Goal: Task Accomplishment & Management: Manage account settings

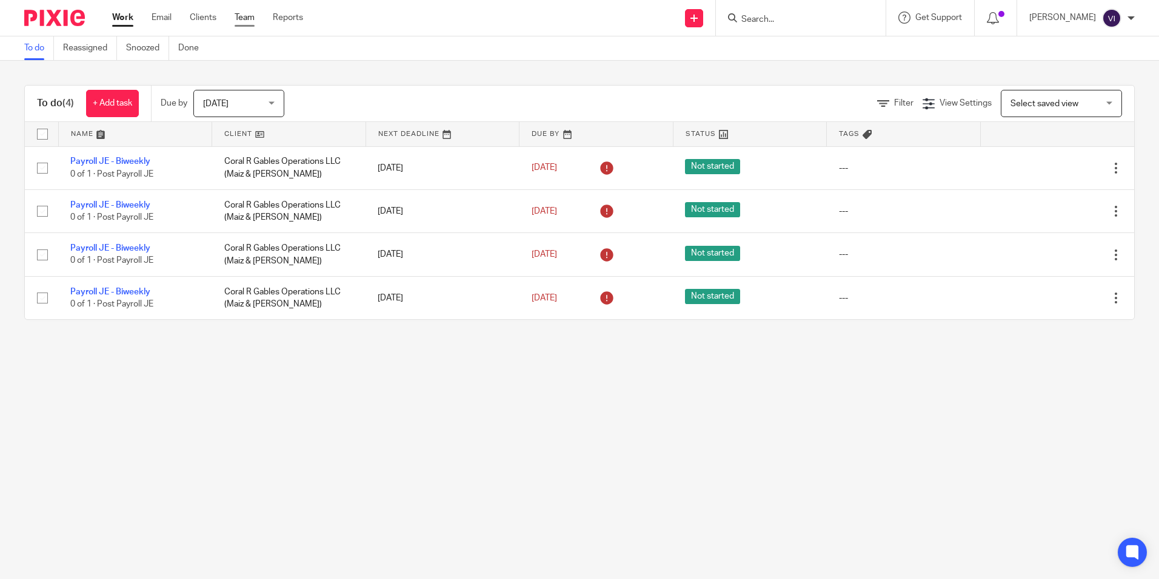
click at [243, 23] on link "Team" at bounding box center [245, 18] width 20 height 12
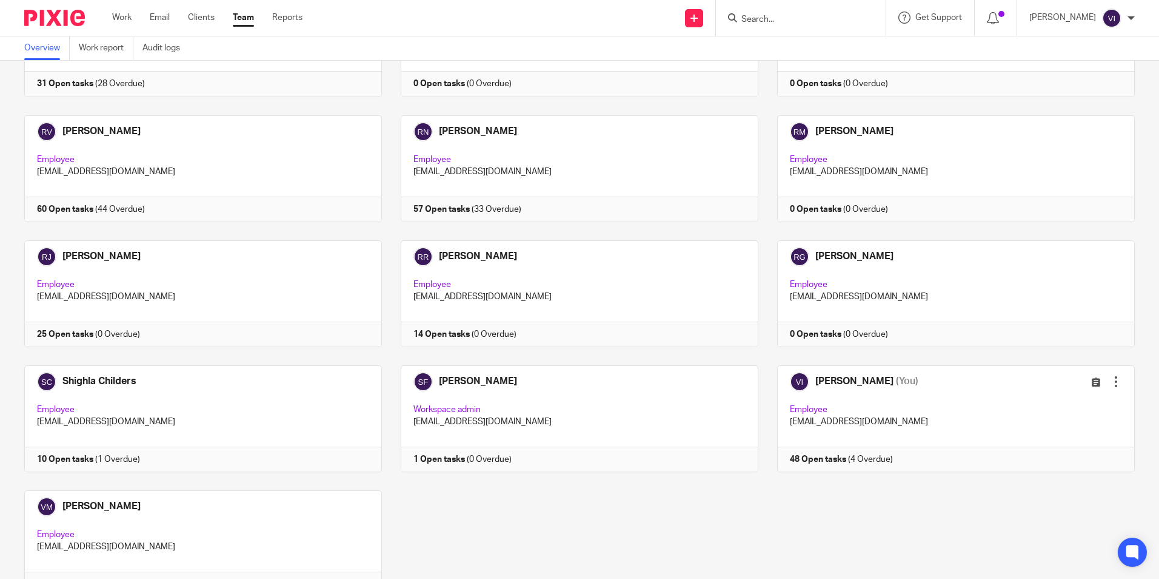
scroll to position [1700, 0]
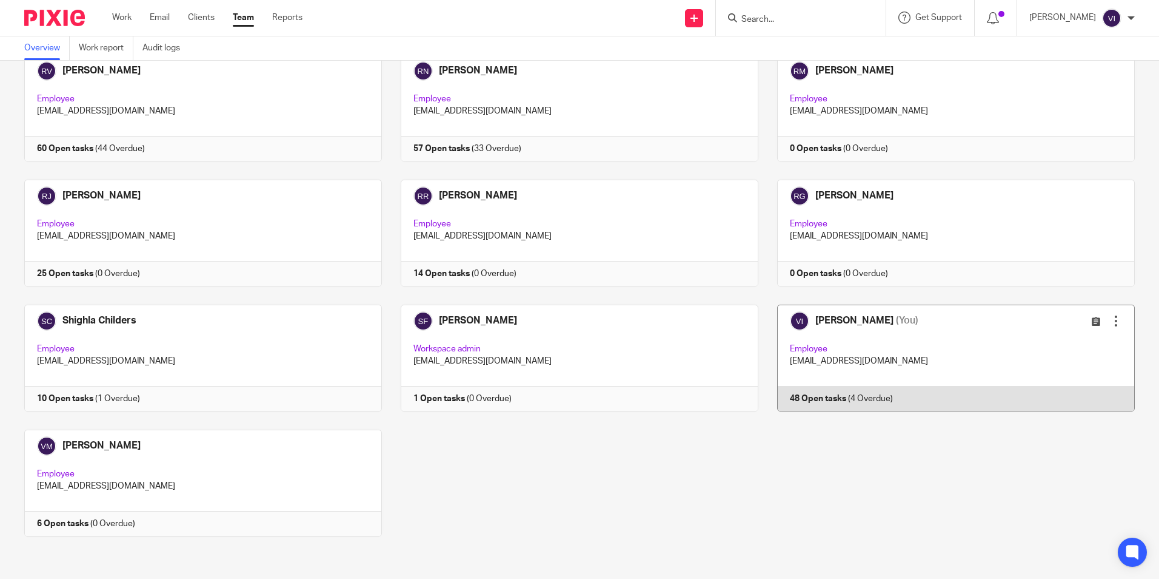
click at [797, 346] on link at bounding box center [947, 357] width 377 height 107
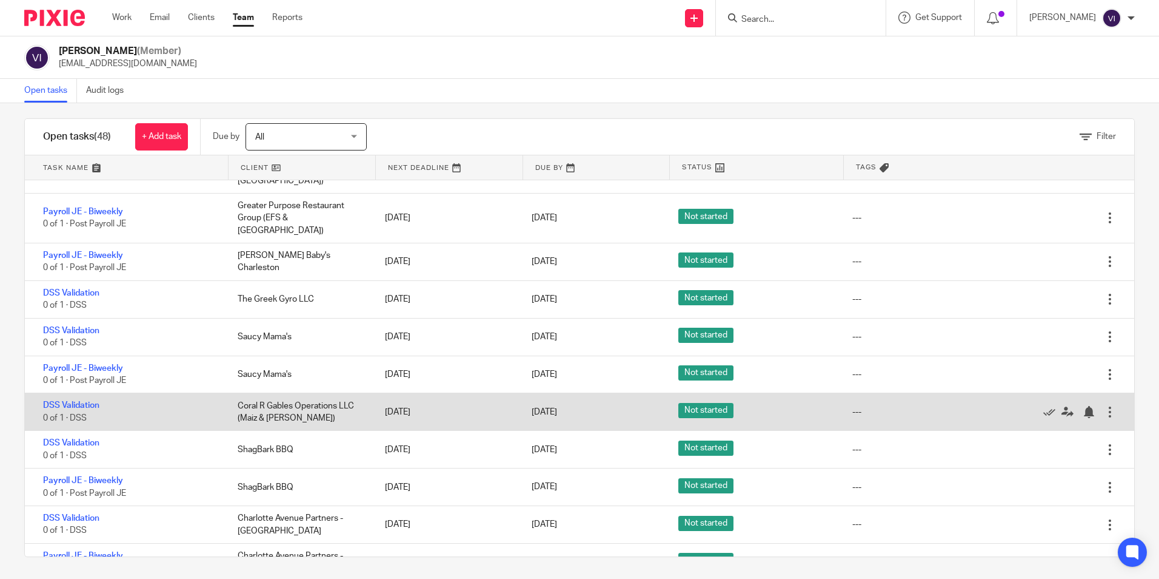
scroll to position [12, 0]
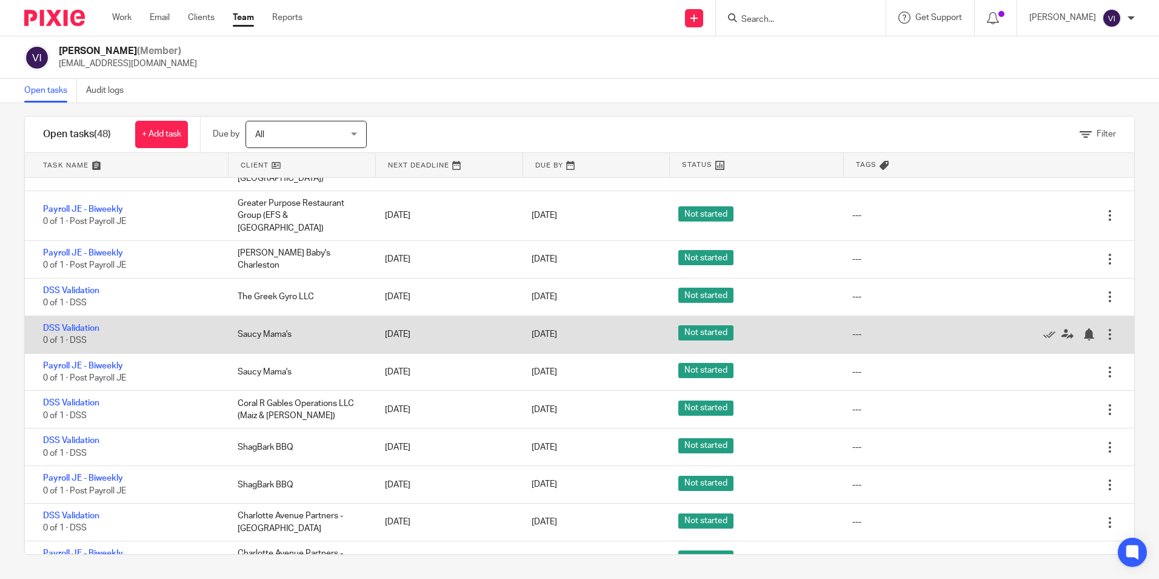
click at [495, 316] on div "DSS Validation 0 of 1 · DSS Saucy Mama's [DATE] [DATE] Not started --- Edit tas…" at bounding box center [580, 335] width 1110 height 38
click at [1044, 328] on icon at bounding box center [1050, 334] width 12 height 12
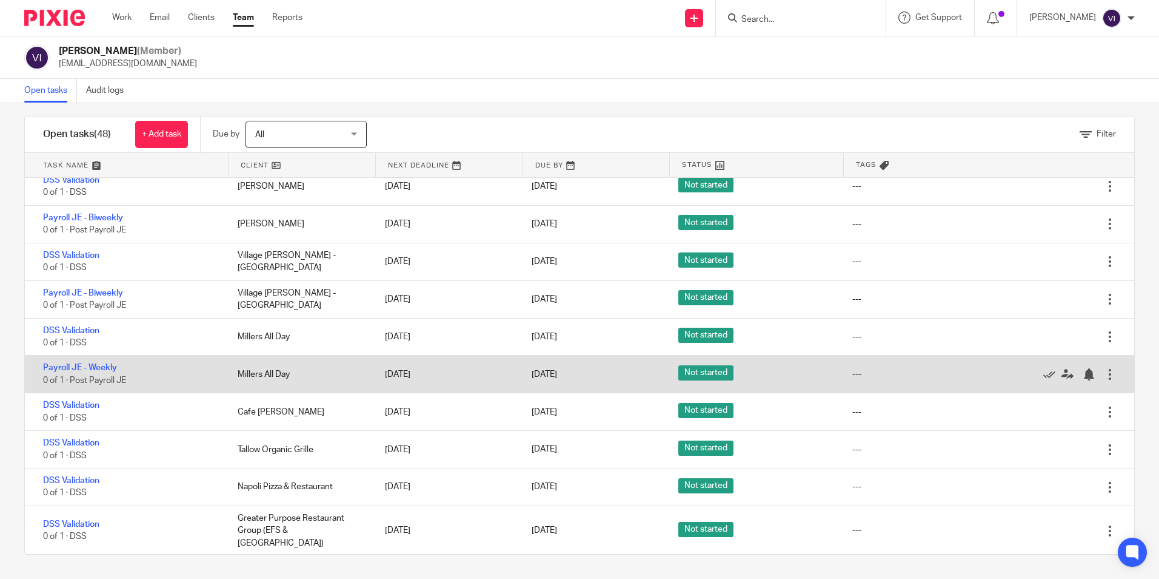
scroll to position [1048, 0]
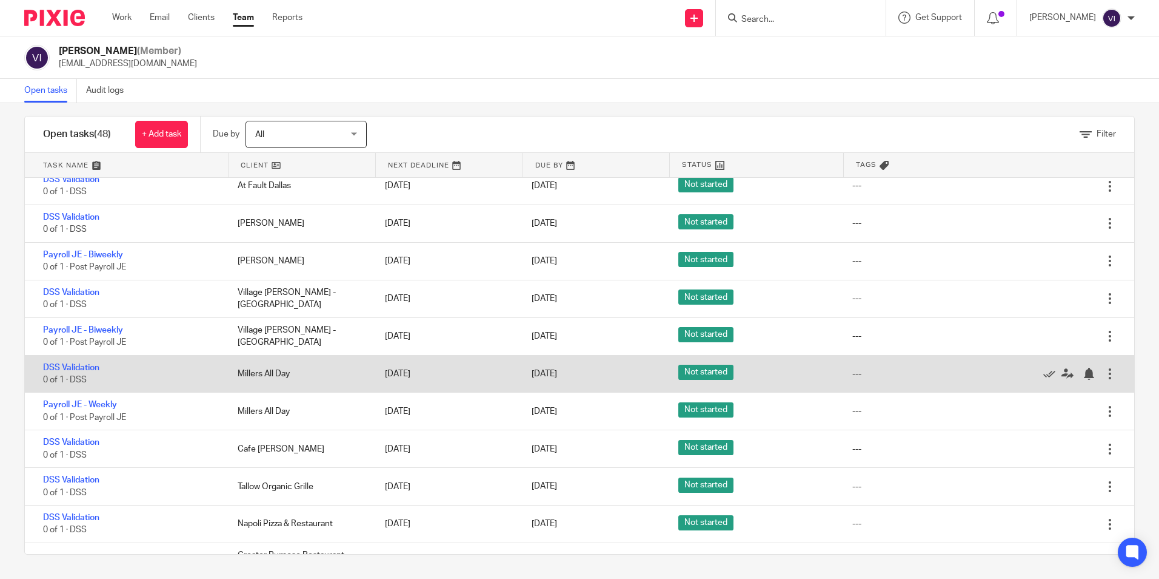
click at [398, 384] on div "[DATE]" at bounding box center [446, 373] width 147 height 24
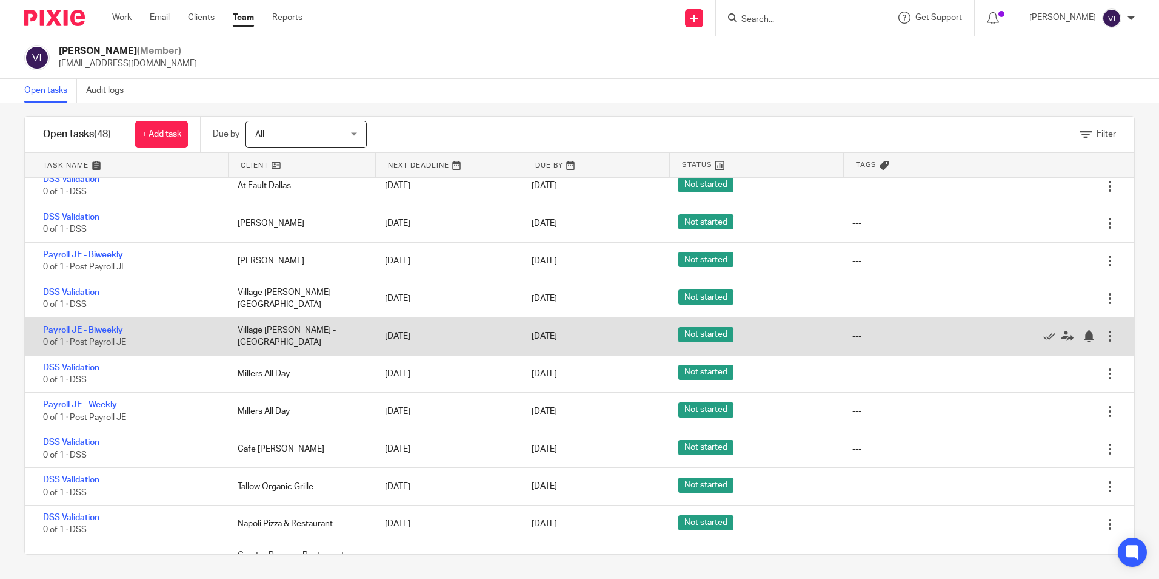
click at [412, 324] on div "[DATE]" at bounding box center [446, 336] width 147 height 24
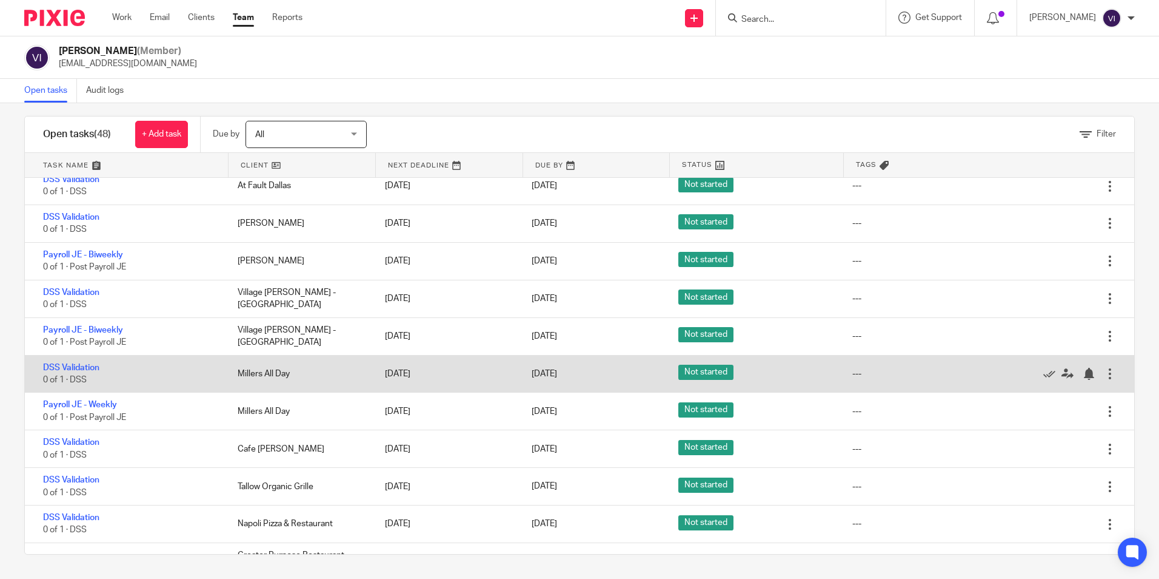
drag, startPoint x: 445, startPoint y: 375, endPoint x: 448, endPoint y: 368, distance: 7.1
click at [446, 375] on div "[DATE]" at bounding box center [446, 373] width 147 height 24
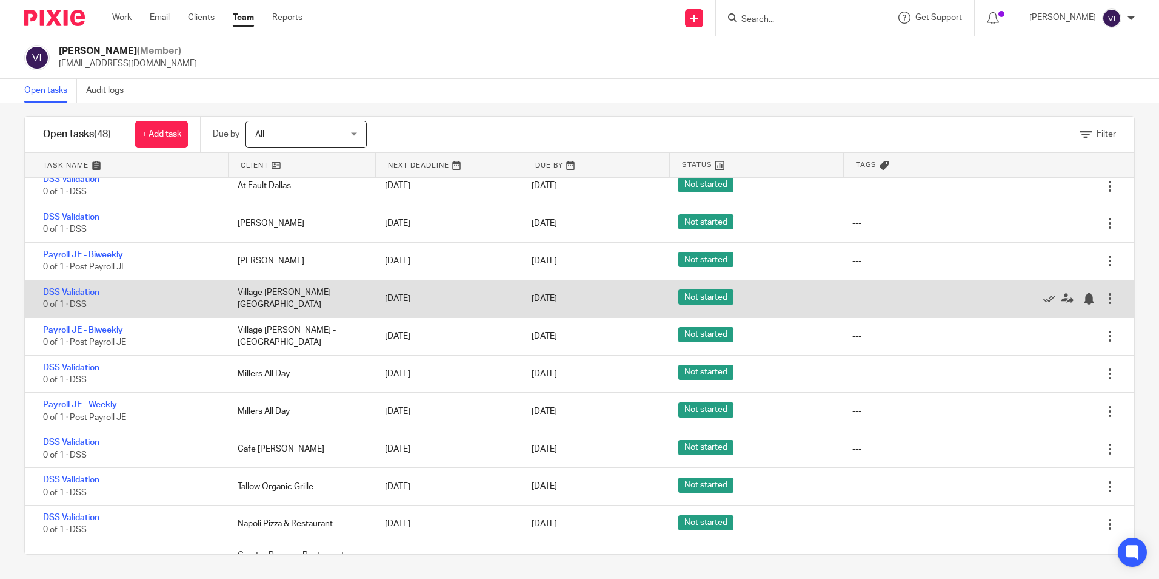
click at [451, 300] on div "[DATE]" at bounding box center [446, 298] width 147 height 24
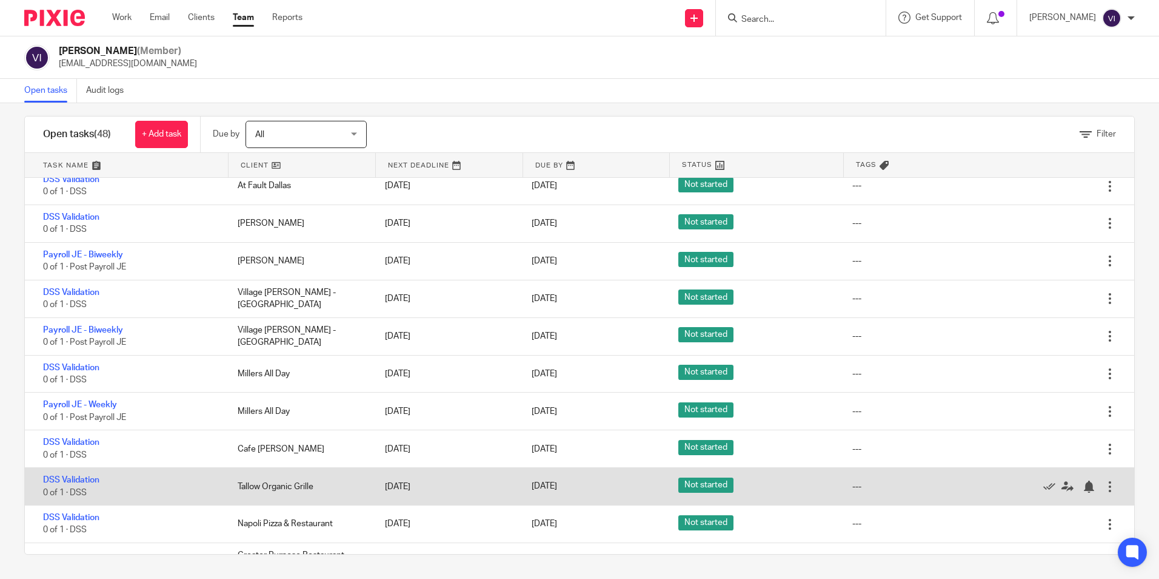
click at [457, 307] on div "[DATE]" at bounding box center [446, 298] width 147 height 24
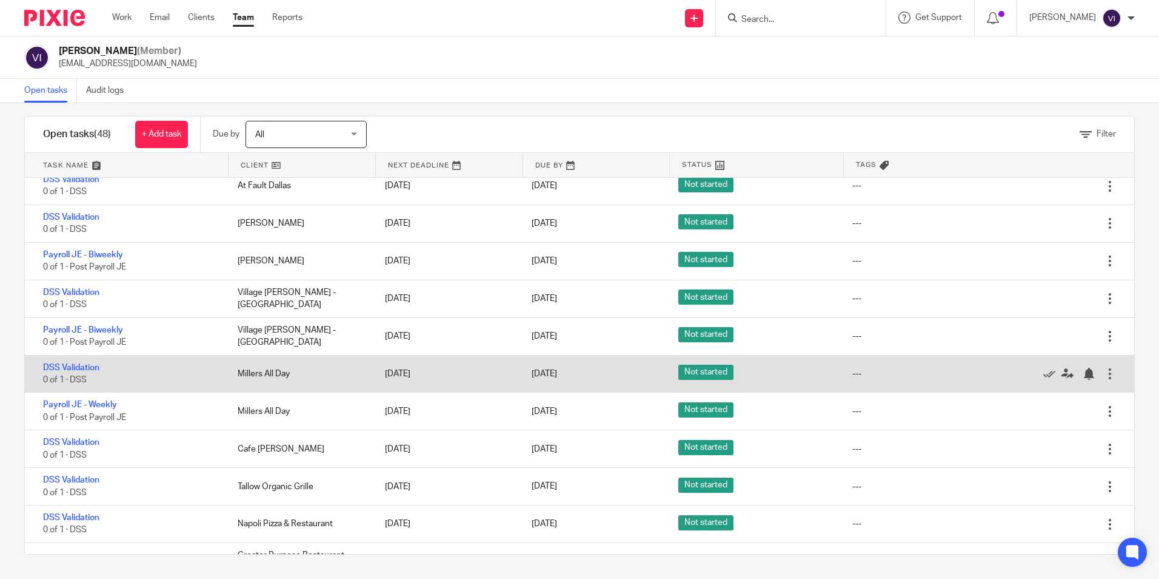
click at [466, 360] on div "DSS Validation 0 of 1 · DSS Millers All Day [DATE] [DATE] Not started --- Edit …" at bounding box center [580, 374] width 1110 height 38
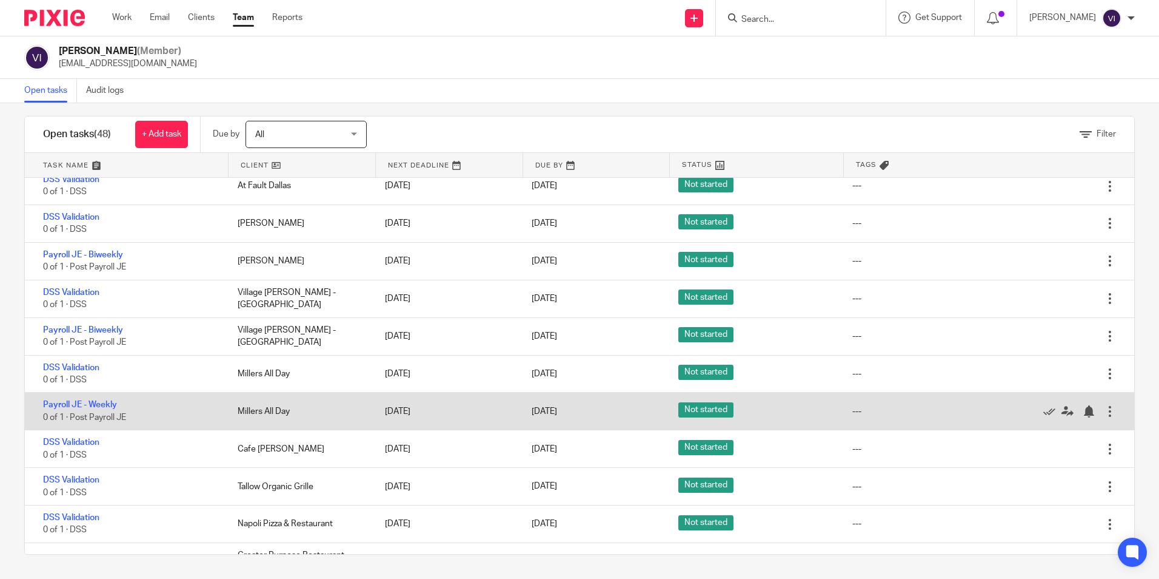
drag, startPoint x: 480, startPoint y: 384, endPoint x: 485, endPoint y: 394, distance: 10.8
click at [481, 389] on div "DSS Validation 0 of 1 · DSS Millers All Day [DATE] [DATE] Not started --- Edit …" at bounding box center [580, 374] width 1110 height 38
click at [488, 418] on div "[DATE]" at bounding box center [446, 411] width 147 height 24
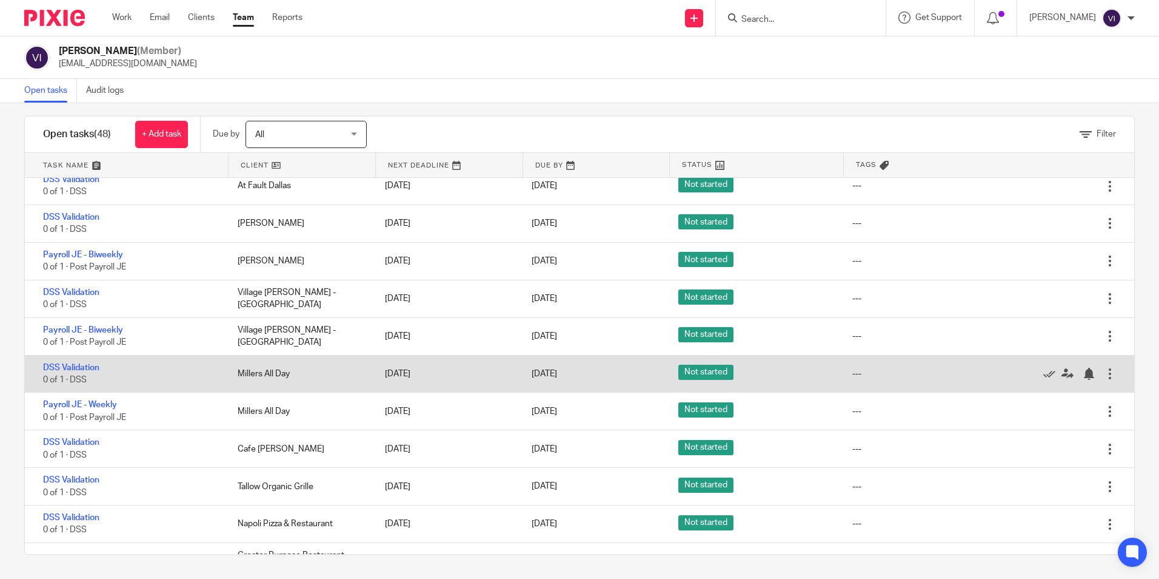
click at [478, 378] on div "[DATE]" at bounding box center [446, 373] width 147 height 24
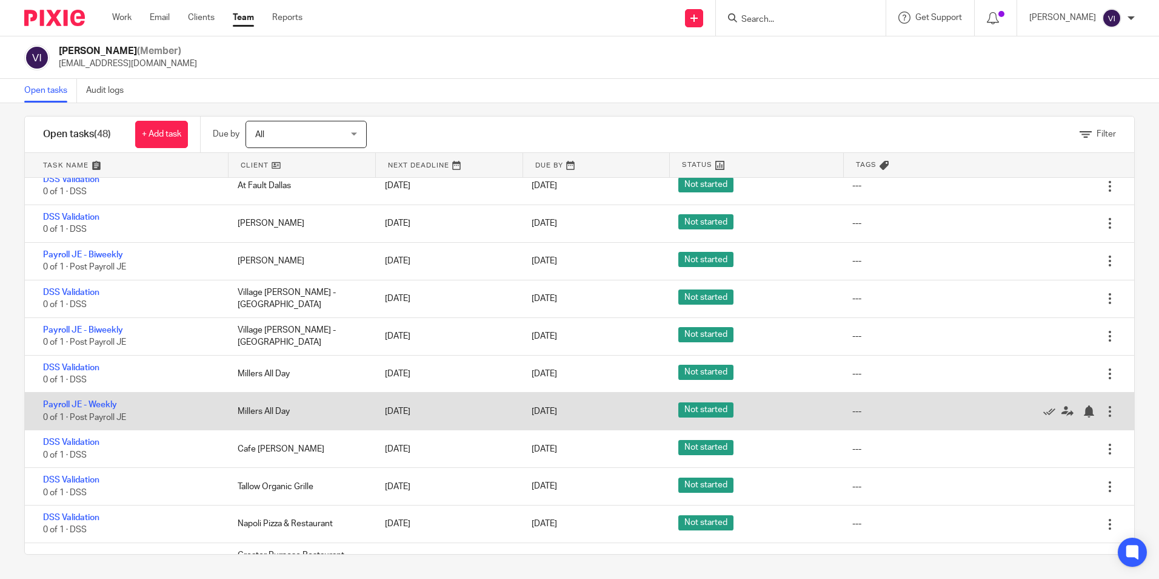
click at [481, 406] on div "[DATE]" at bounding box center [446, 411] width 147 height 24
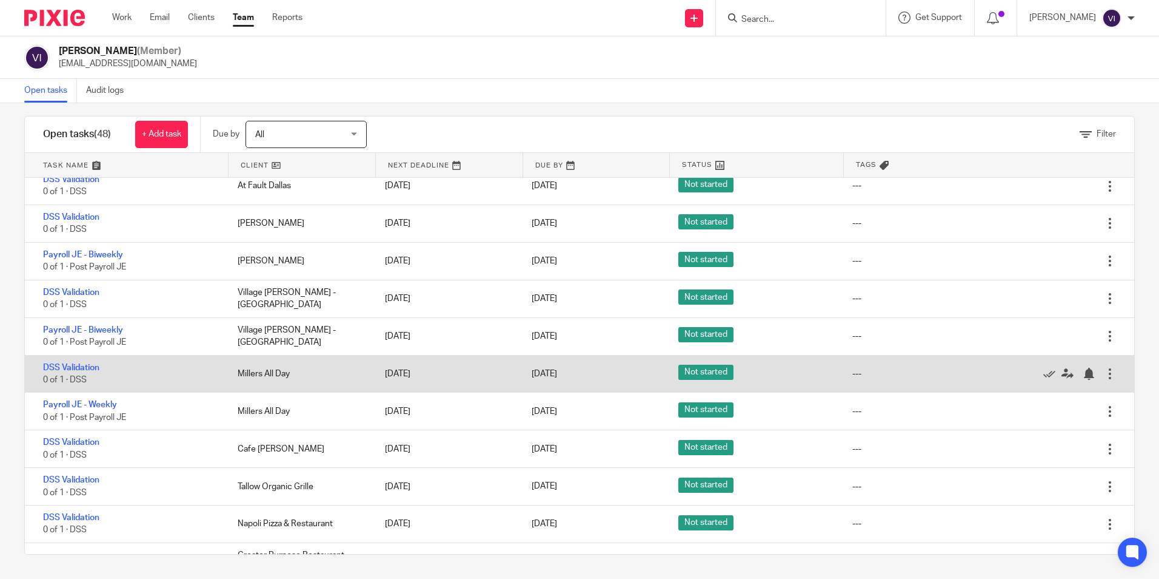
click at [481, 375] on div "[DATE]" at bounding box center [446, 373] width 147 height 24
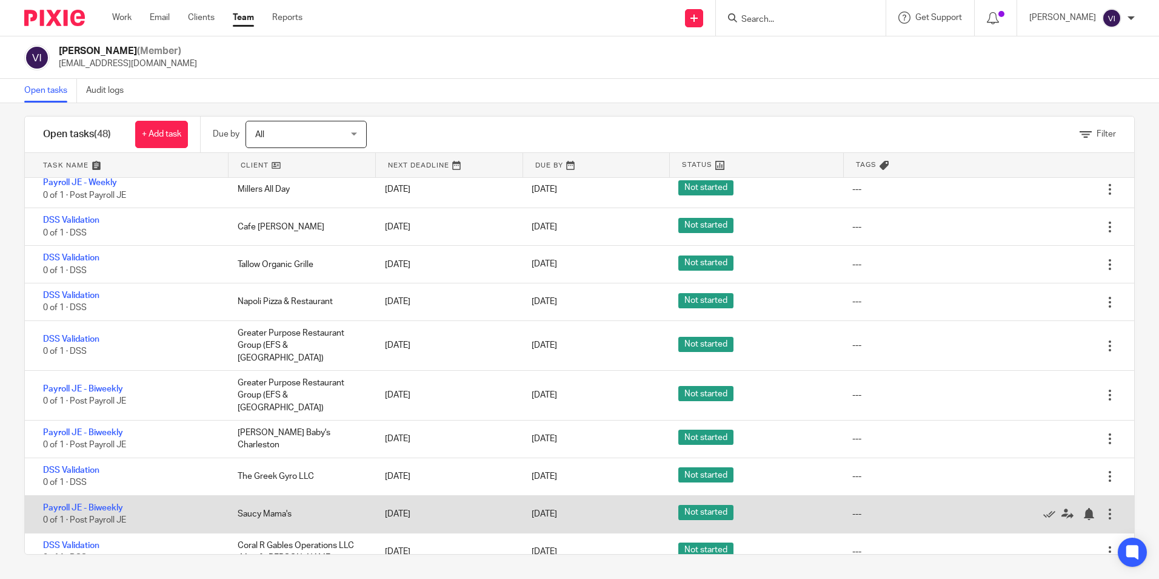
scroll to position [1412, 0]
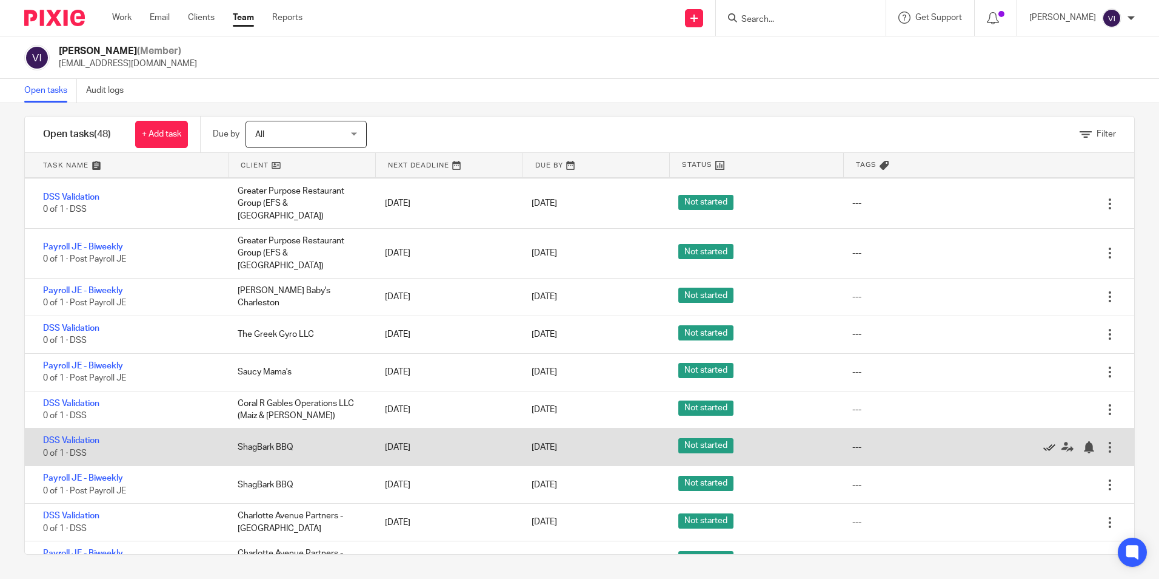
click at [1044, 441] on icon at bounding box center [1050, 447] width 12 height 12
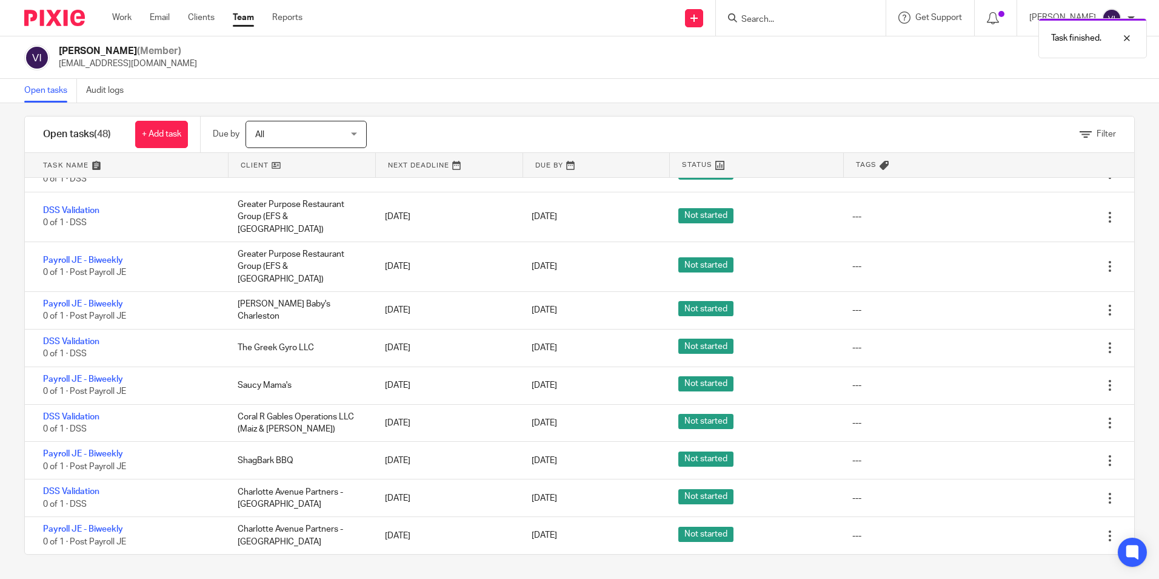
scroll to position [1374, 0]
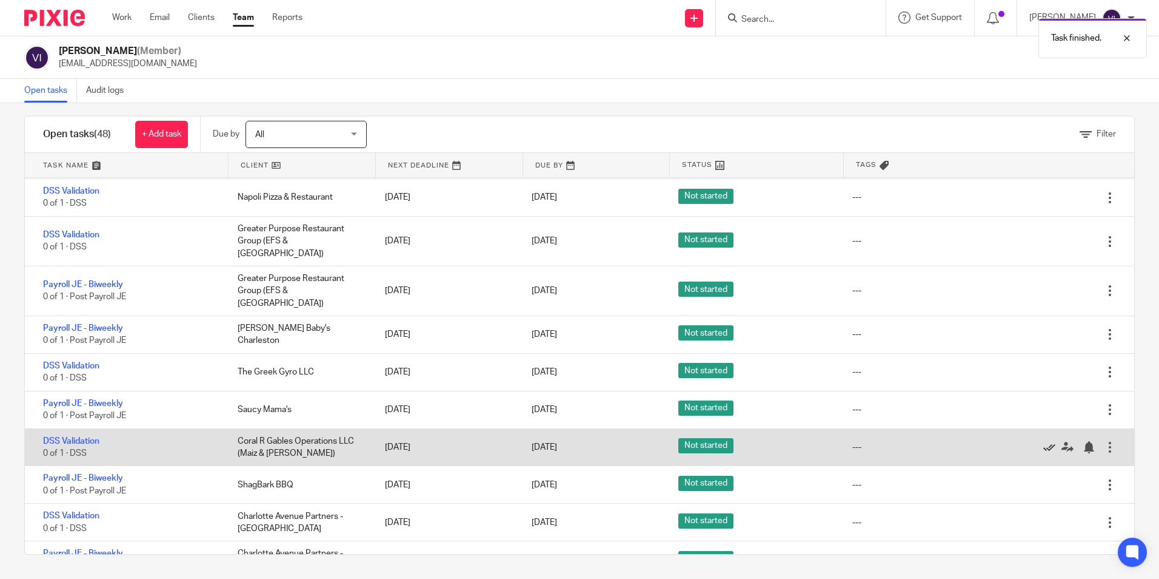
click at [1044, 441] on icon at bounding box center [1050, 447] width 12 height 12
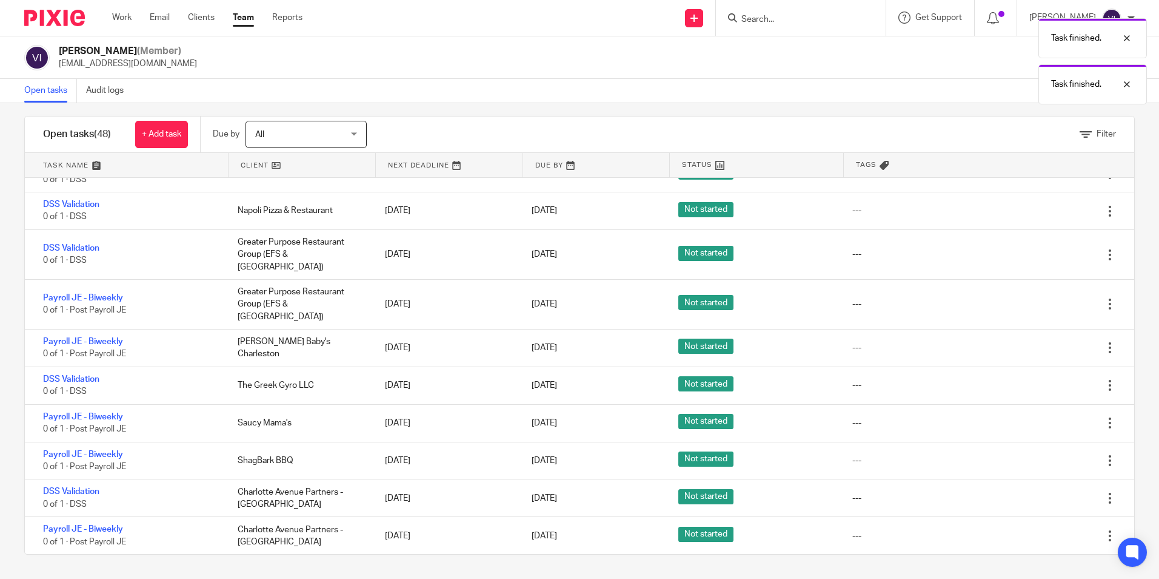
scroll to position [1337, 0]
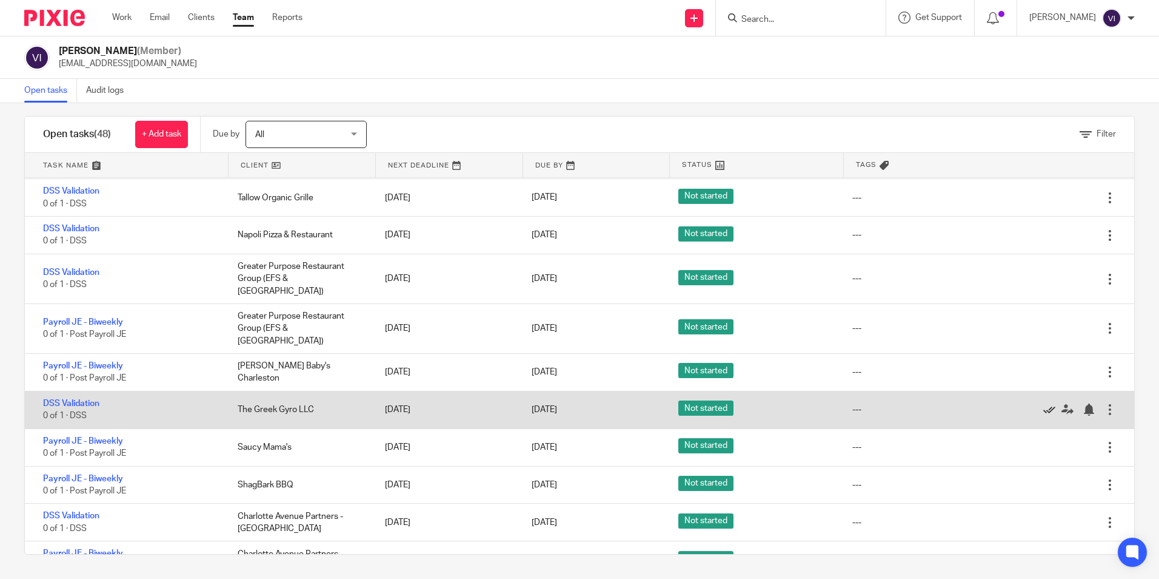
click at [1044, 403] on icon at bounding box center [1050, 409] width 12 height 12
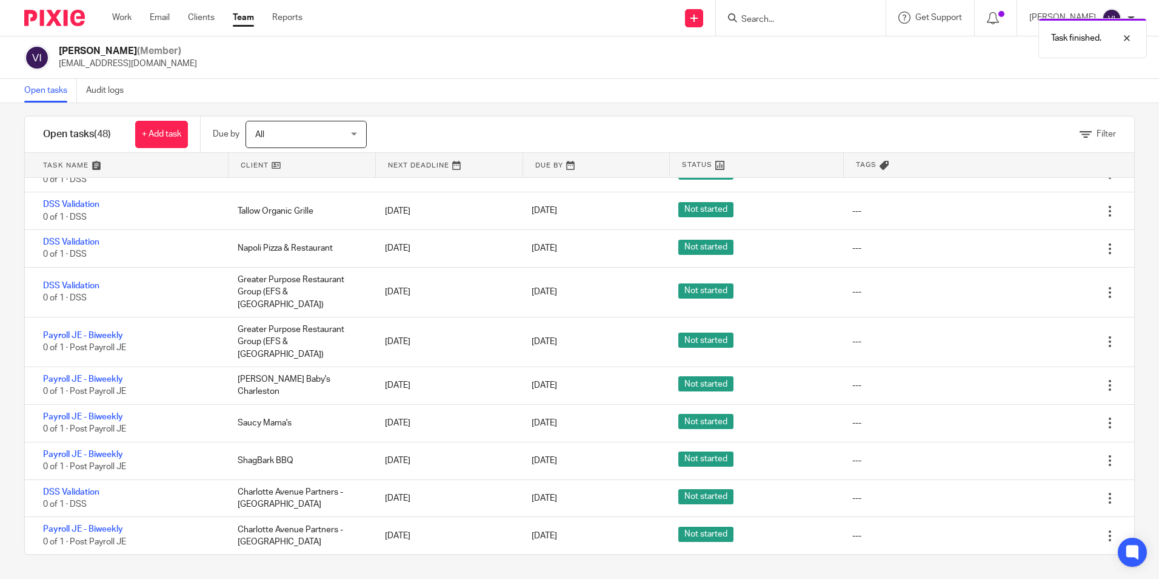
scroll to position [1299, 0]
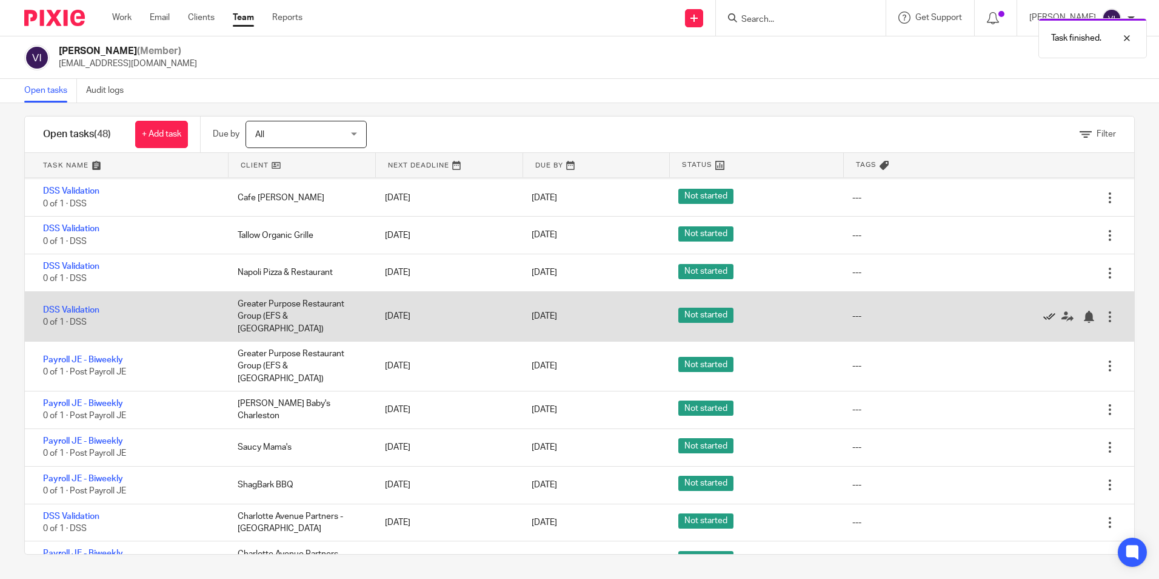
click at [1044, 310] on icon at bounding box center [1050, 316] width 12 height 12
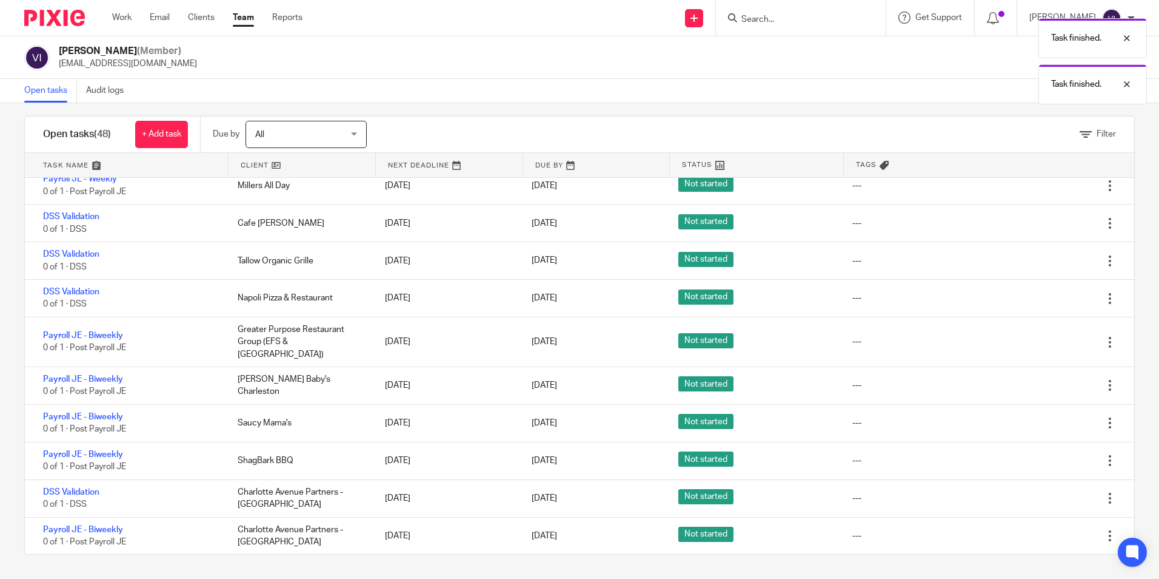
scroll to position [1261, 0]
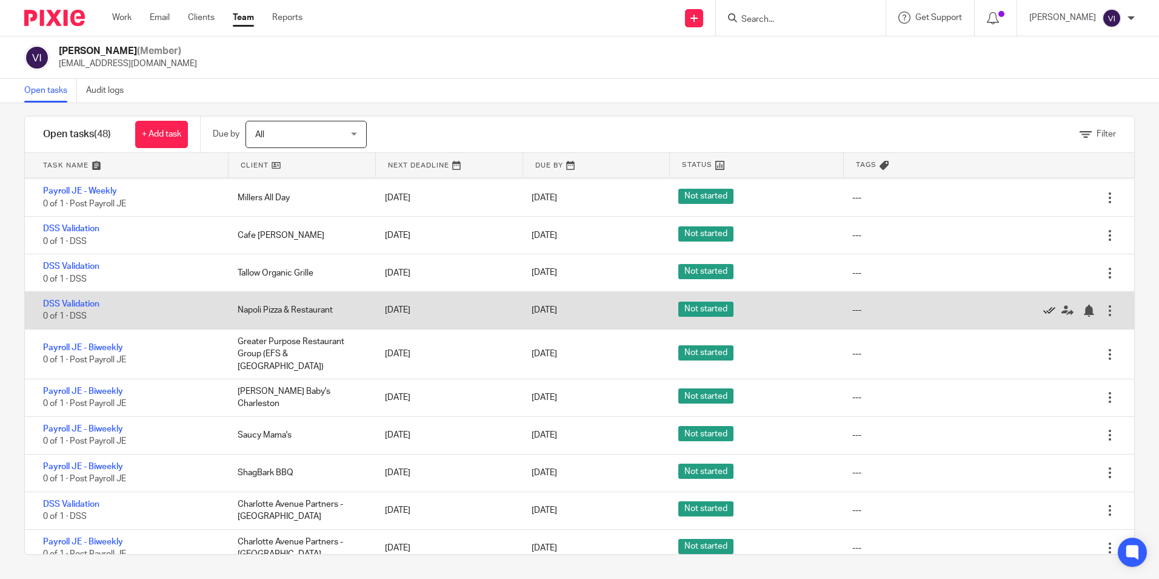
click at [1044, 314] on icon at bounding box center [1050, 310] width 12 height 12
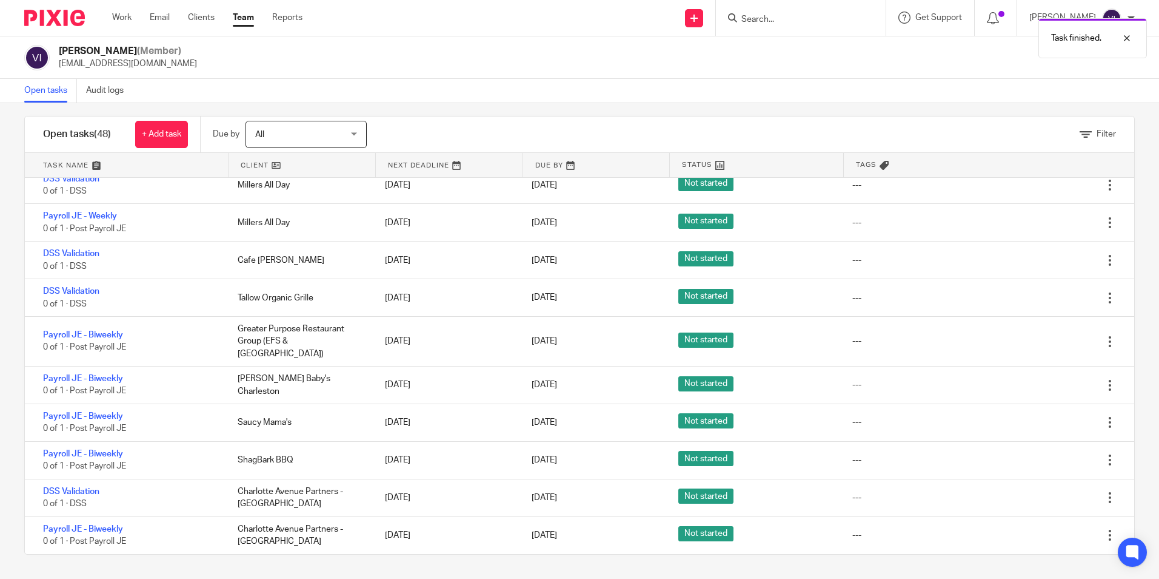
scroll to position [1224, 0]
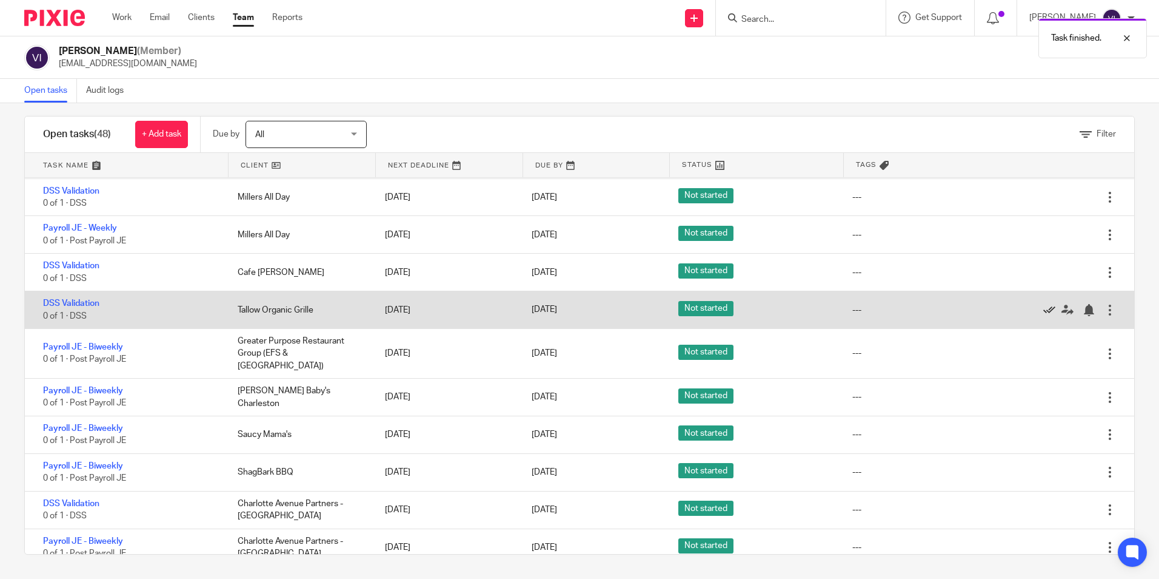
click at [1044, 306] on icon at bounding box center [1050, 310] width 12 height 12
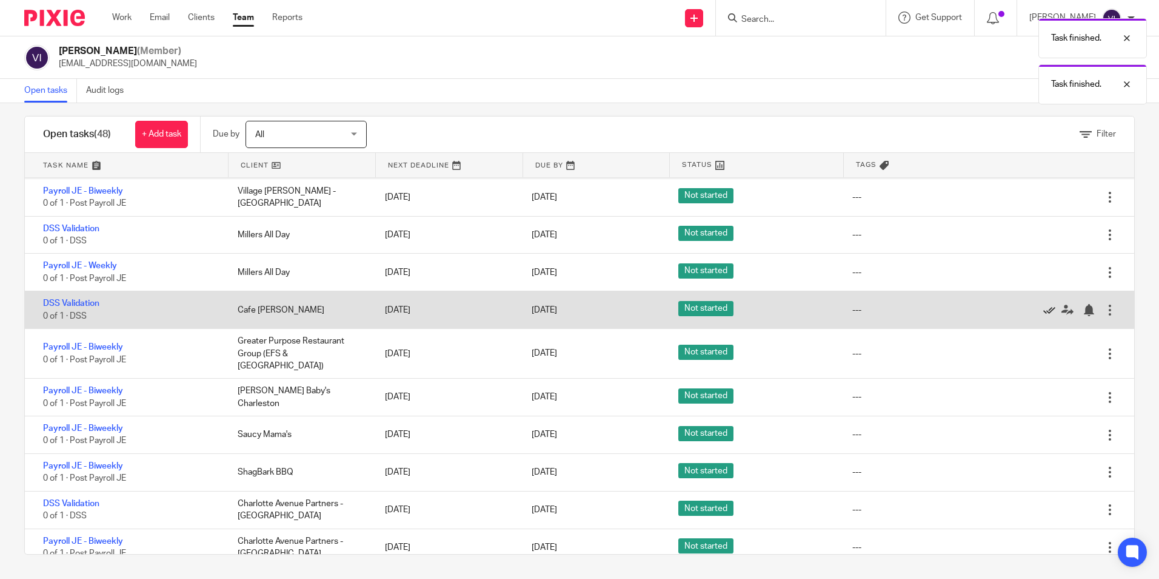
click at [1044, 315] on icon at bounding box center [1050, 310] width 12 height 12
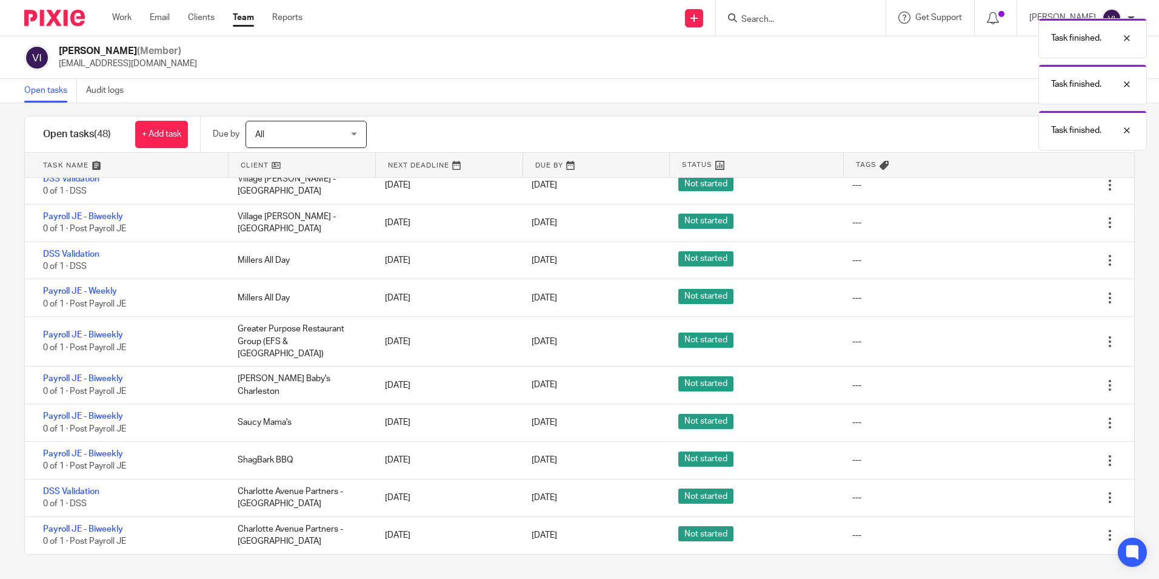
scroll to position [1149, 0]
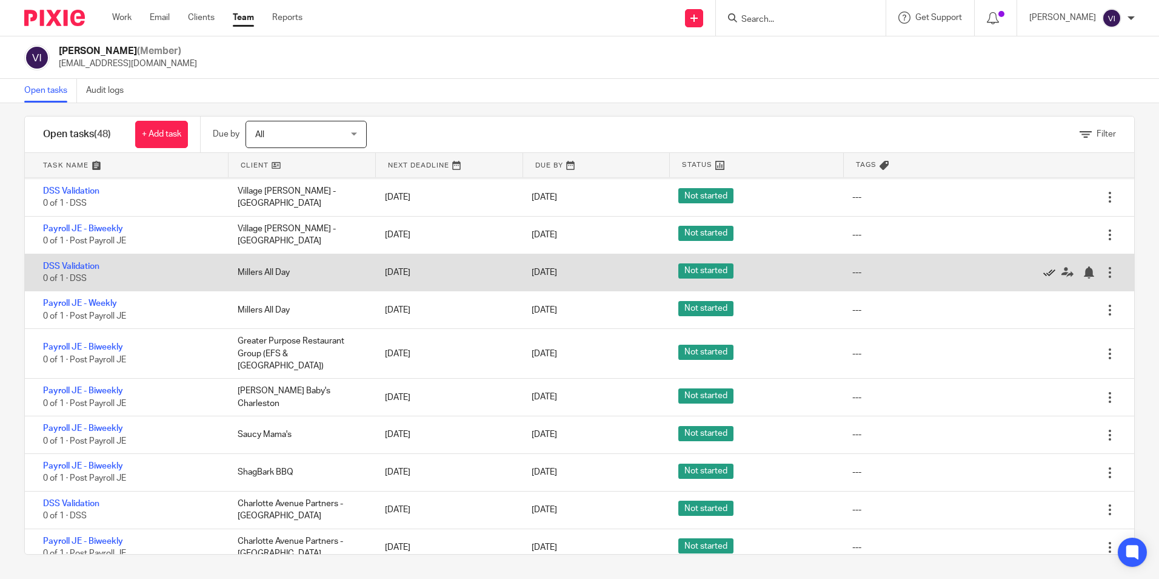
click at [1044, 267] on icon at bounding box center [1050, 272] width 12 height 12
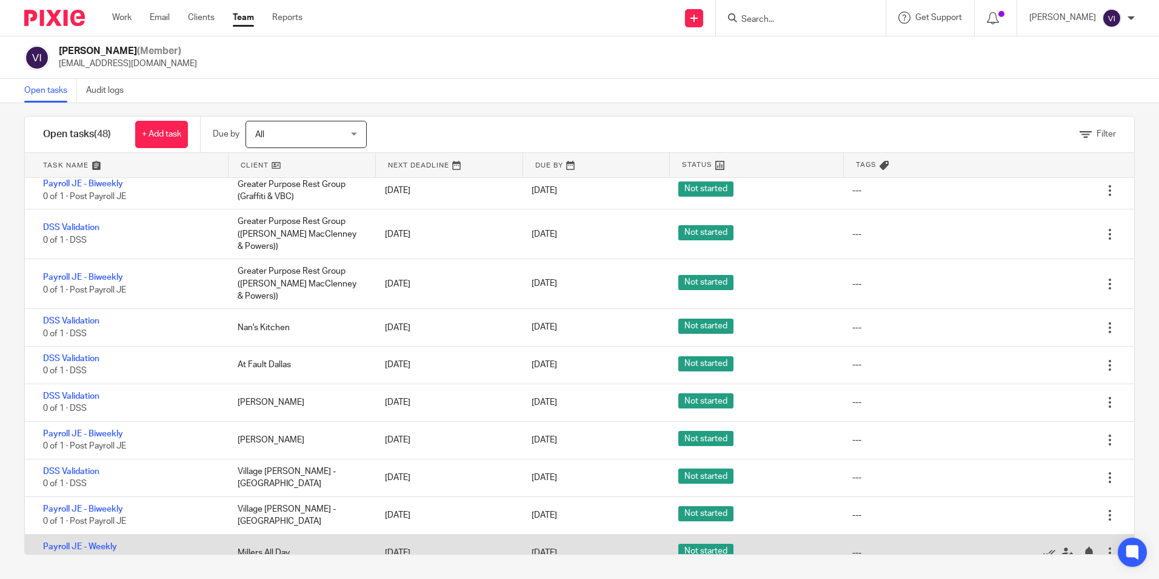
scroll to position [748, 0]
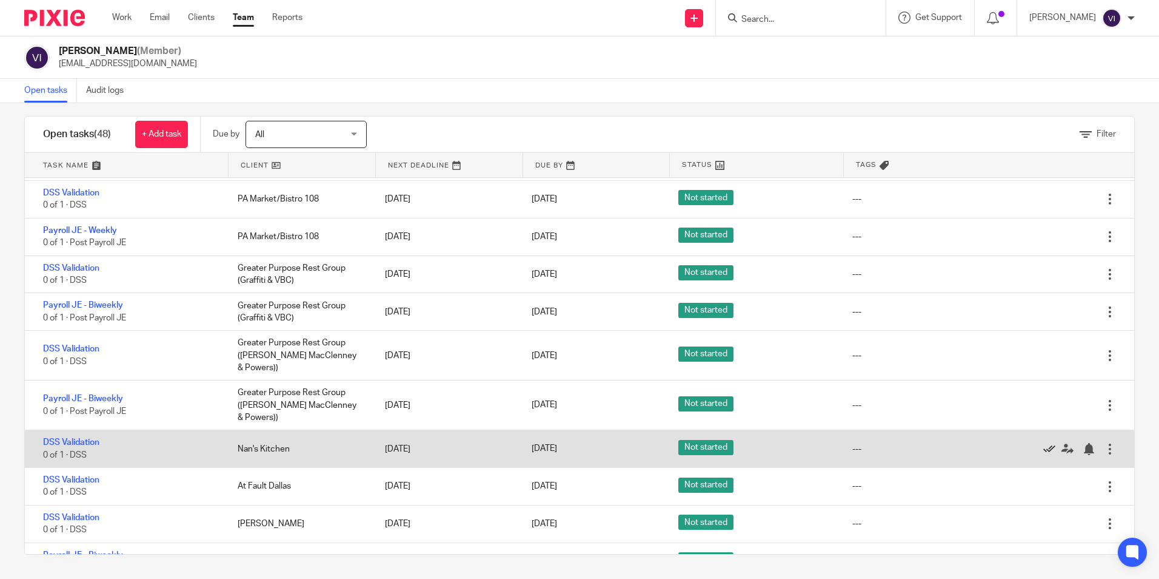
click at [1044, 448] on icon at bounding box center [1050, 449] width 12 height 12
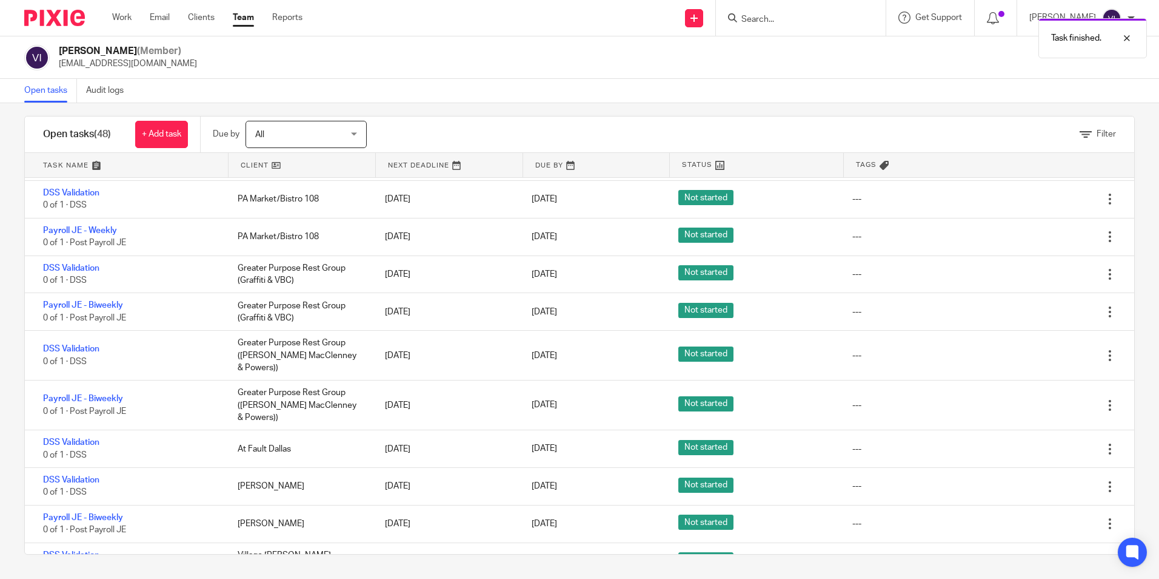
click at [1044, 448] on icon at bounding box center [1050, 449] width 12 height 12
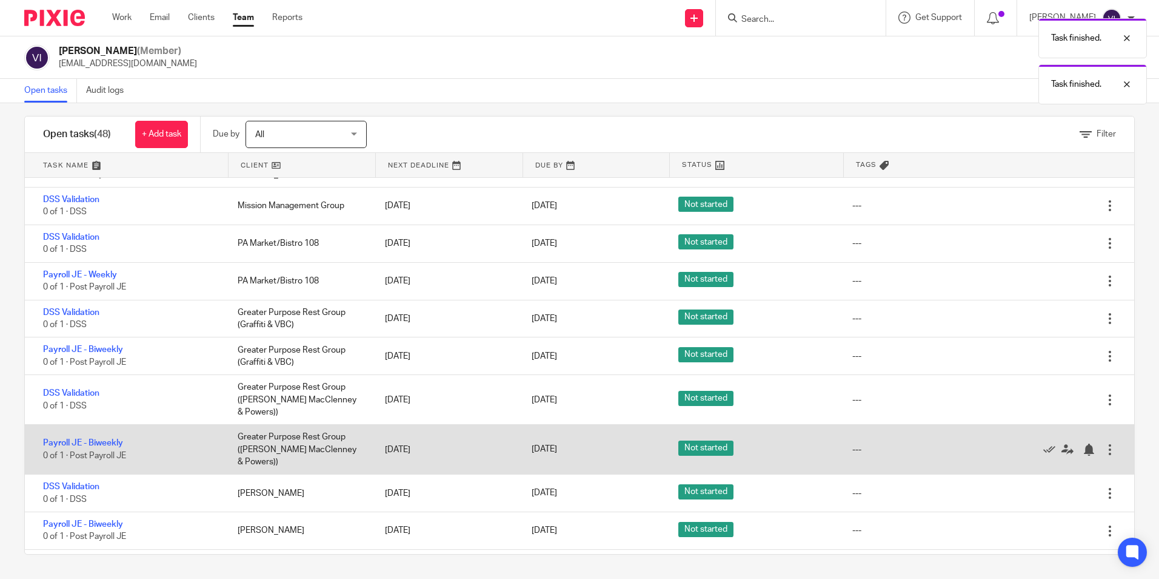
scroll to position [566, 0]
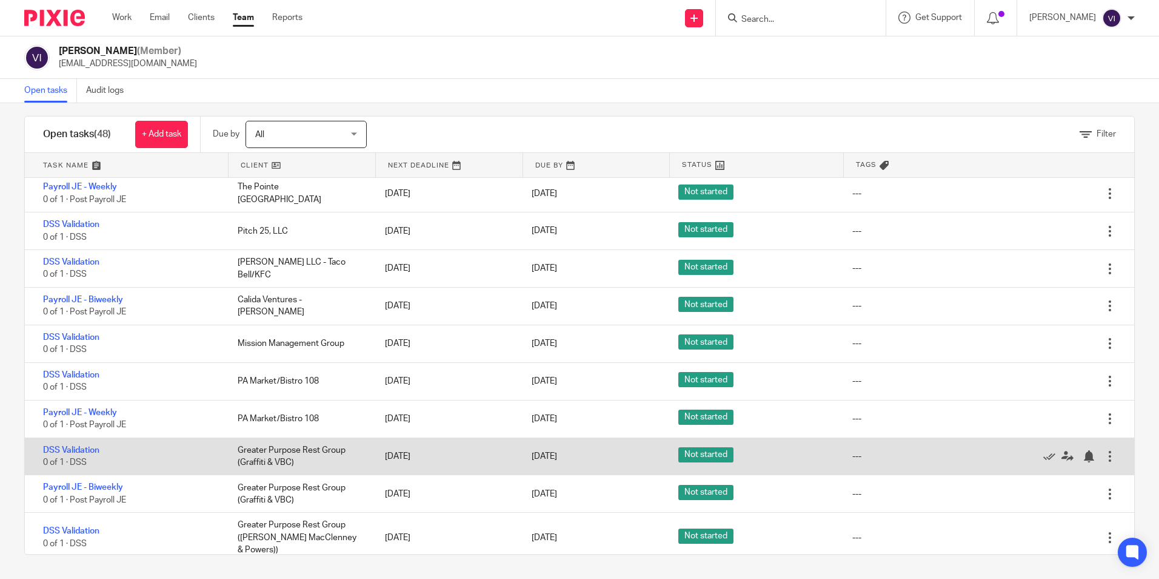
click at [1021, 456] on div at bounding box center [1063, 456] width 84 height 12
click at [1044, 459] on icon at bounding box center [1050, 456] width 12 height 12
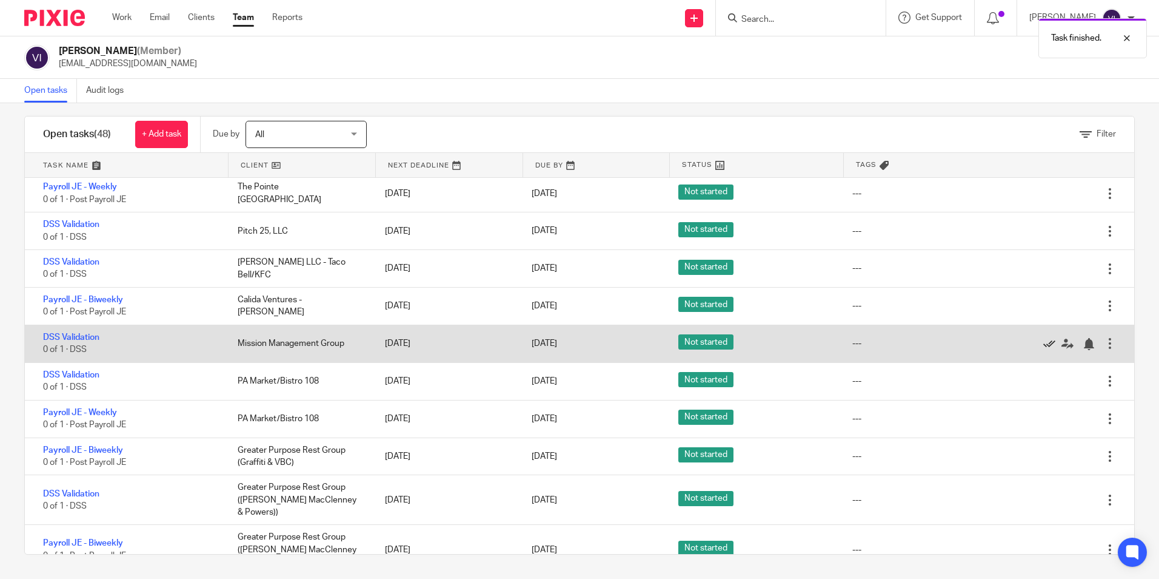
click at [1044, 344] on icon at bounding box center [1050, 344] width 12 height 12
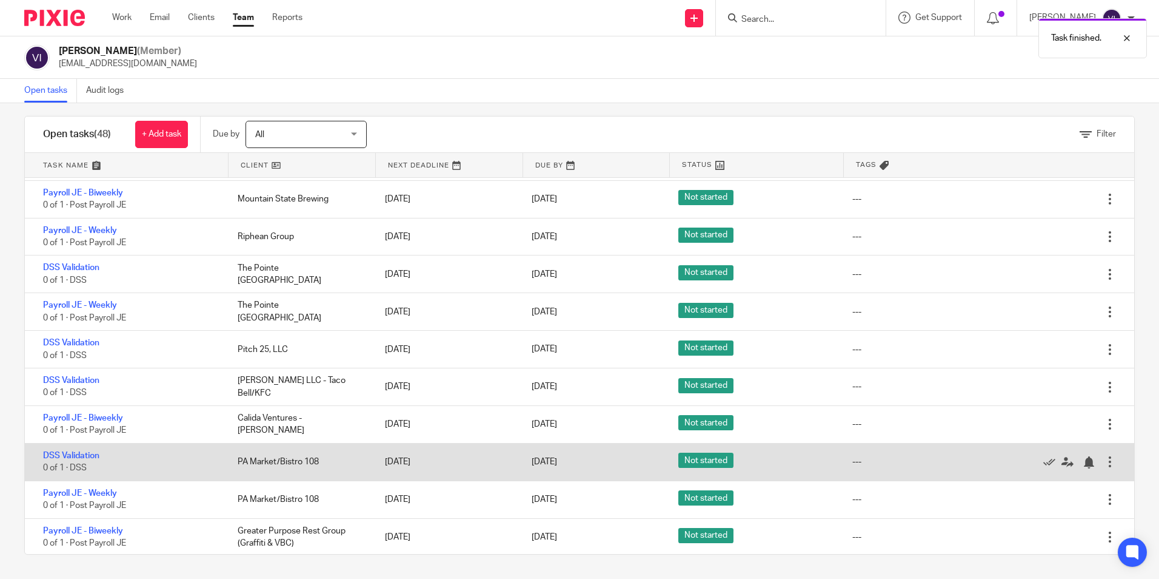
scroll to position [445, 0]
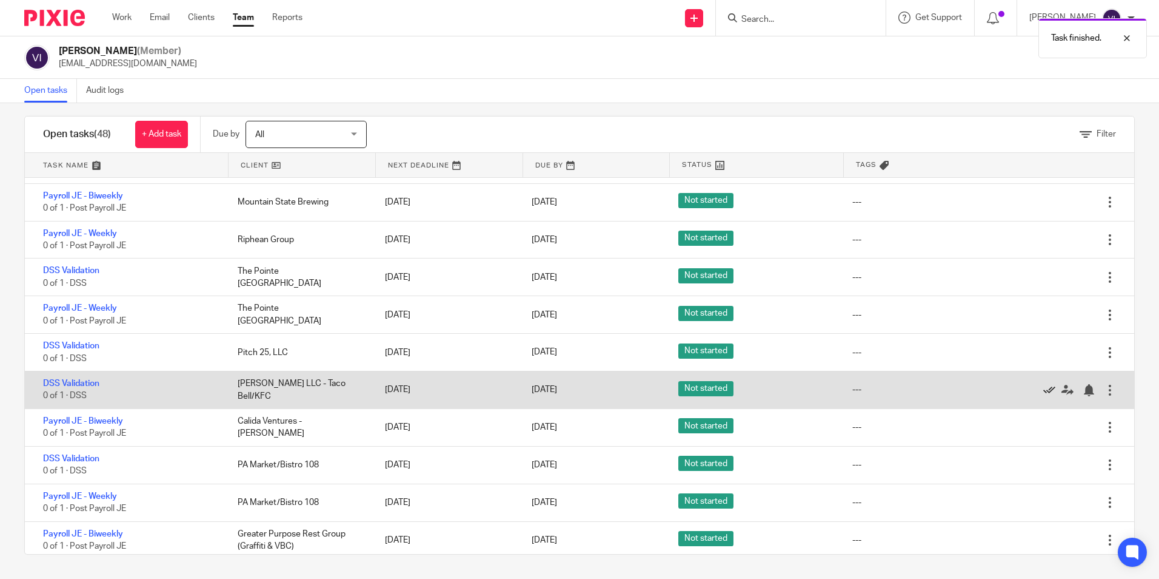
click at [1044, 388] on icon at bounding box center [1050, 390] width 12 height 12
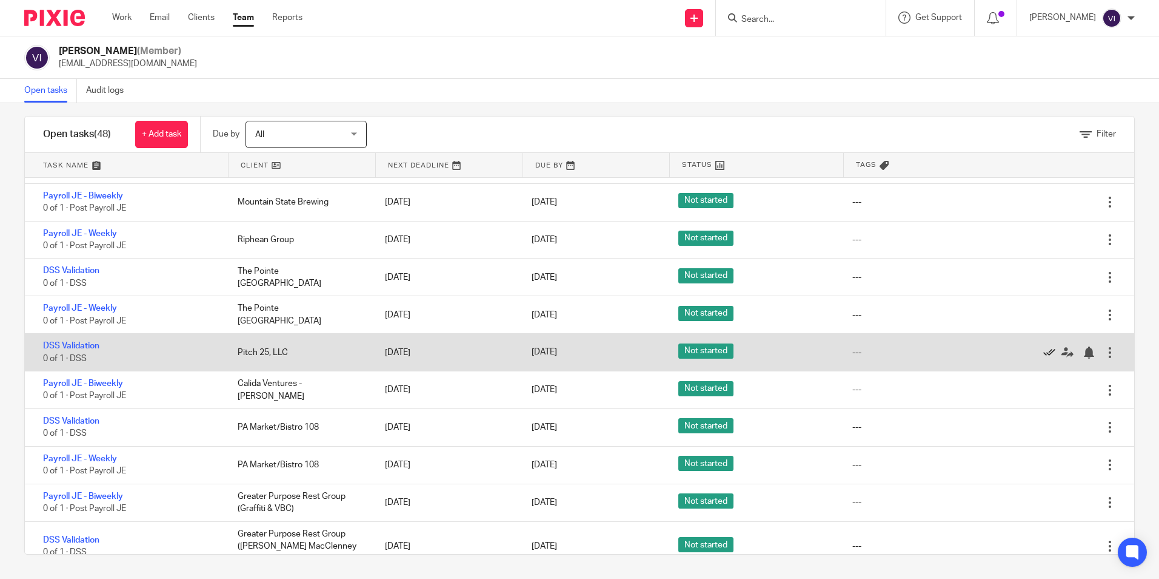
click at [1044, 353] on icon at bounding box center [1050, 352] width 12 height 12
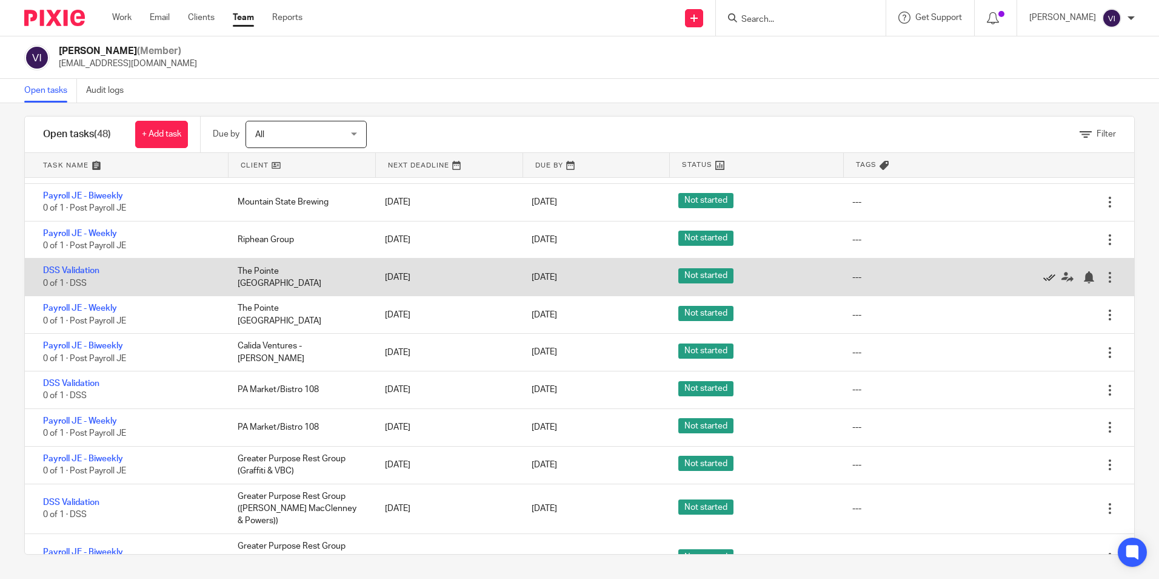
click at [1044, 280] on icon at bounding box center [1050, 277] width 12 height 12
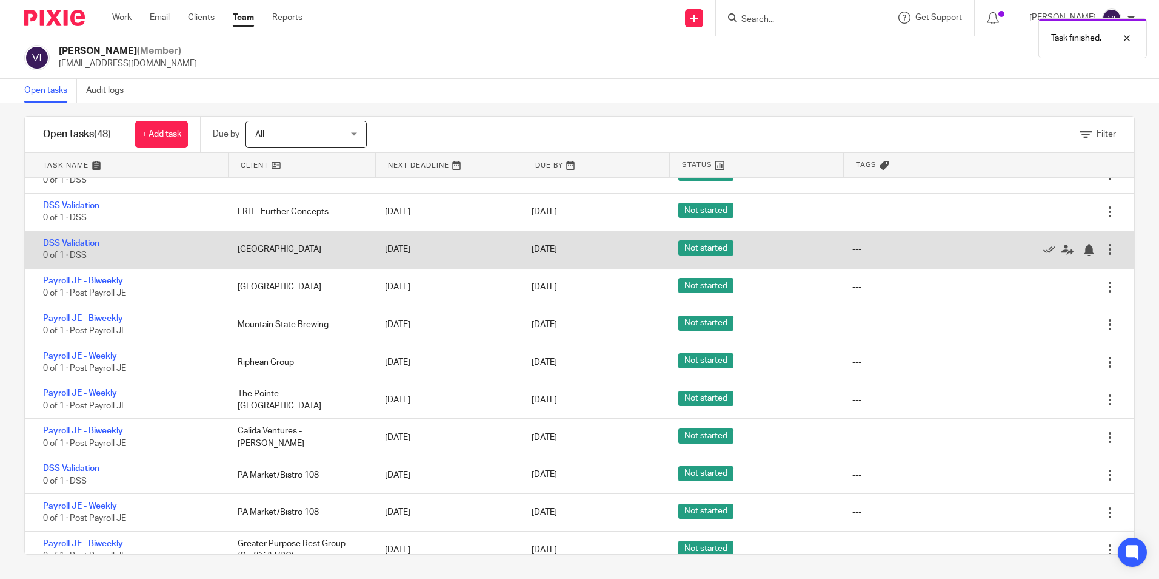
scroll to position [202, 0]
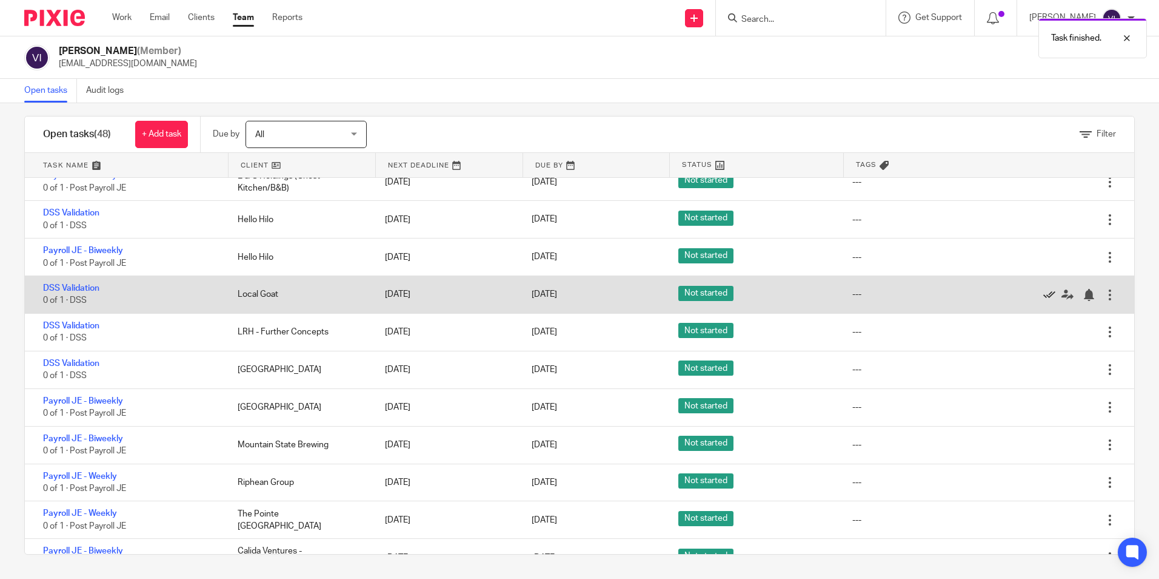
click at [1044, 298] on icon at bounding box center [1050, 295] width 12 height 12
click at [1044, 297] on icon at bounding box center [1050, 295] width 12 height 12
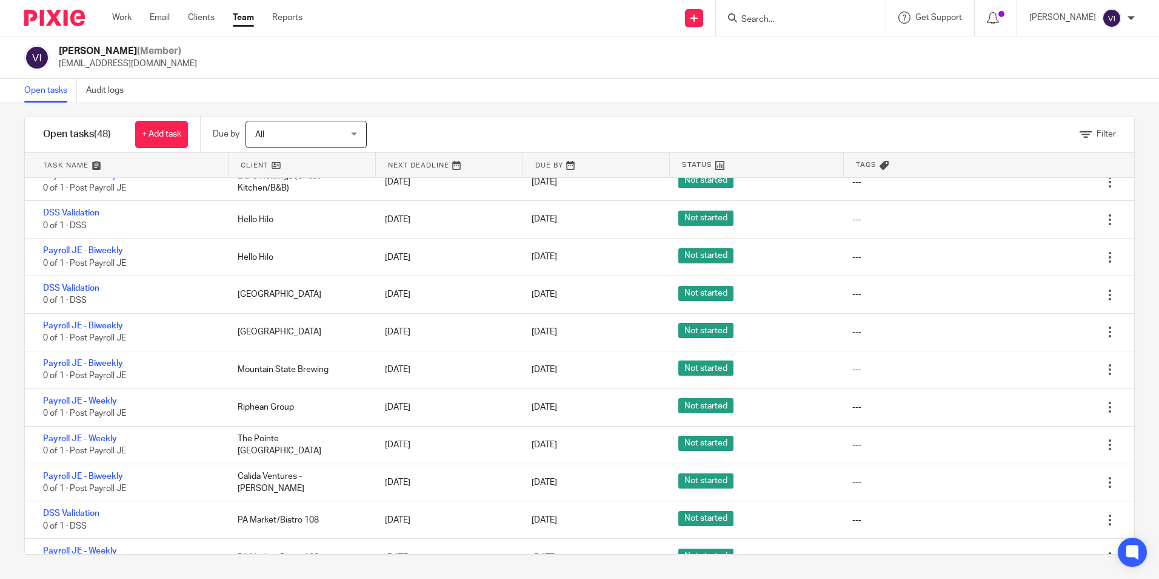
click at [1044, 297] on icon at bounding box center [1050, 295] width 12 height 12
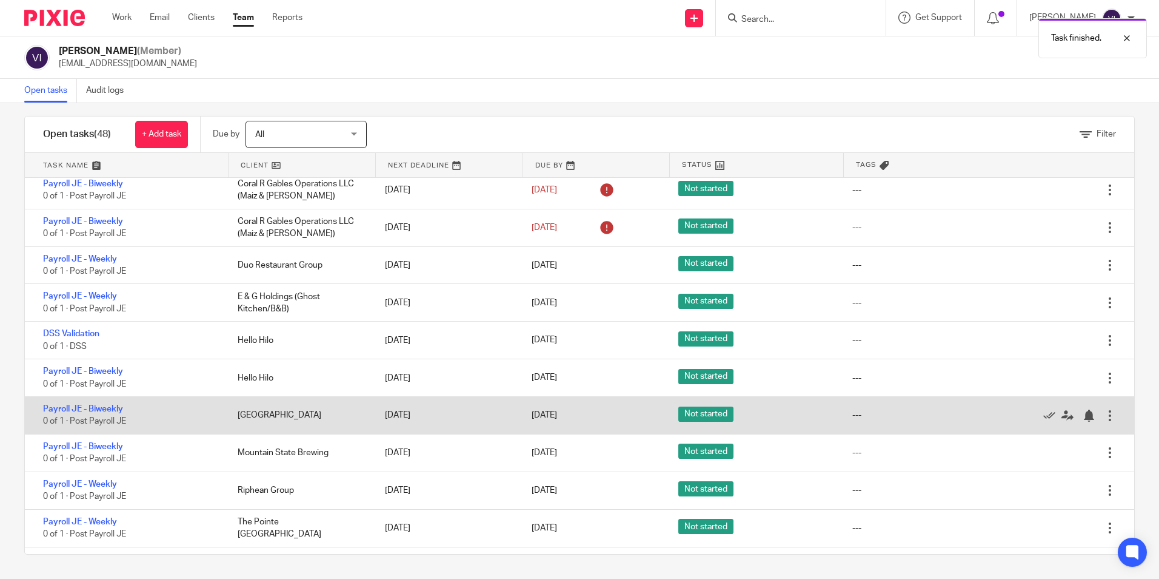
scroll to position [81, 0]
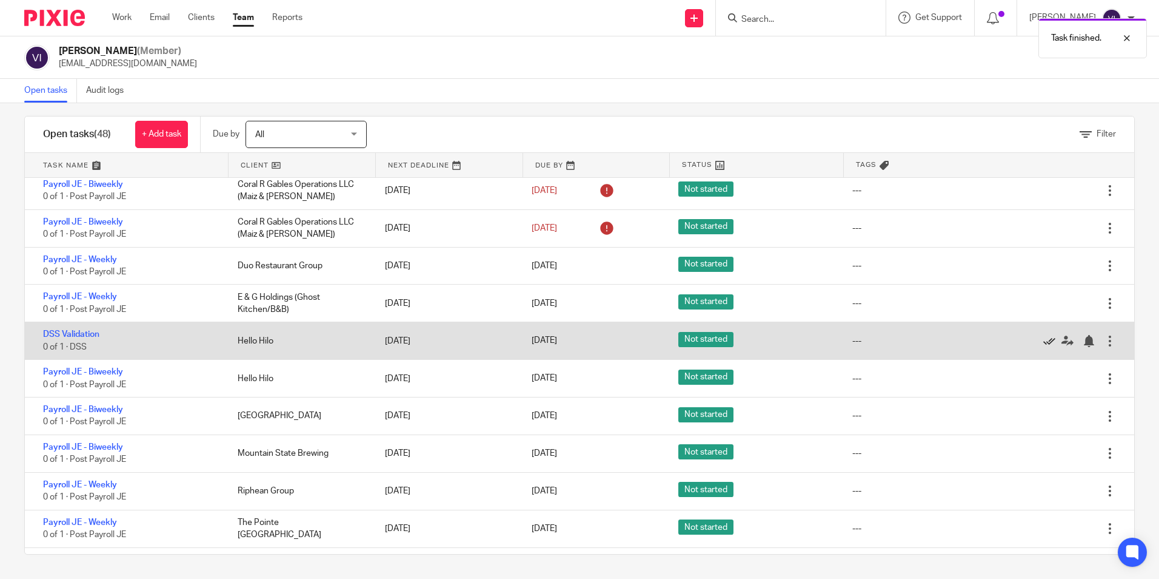
click at [1044, 339] on icon at bounding box center [1050, 341] width 12 height 12
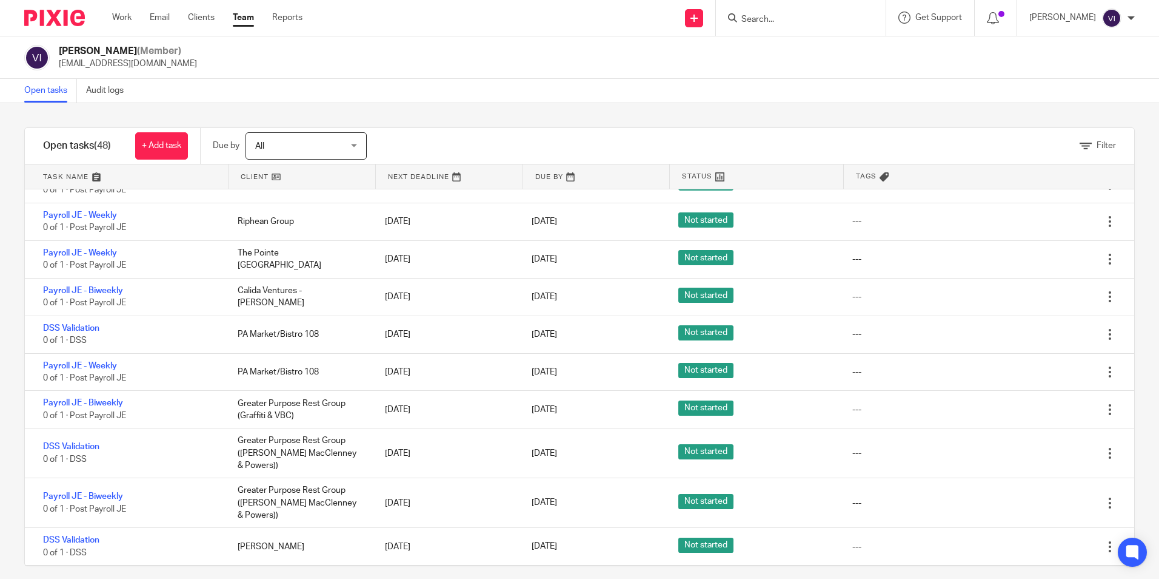
scroll to position [364, 0]
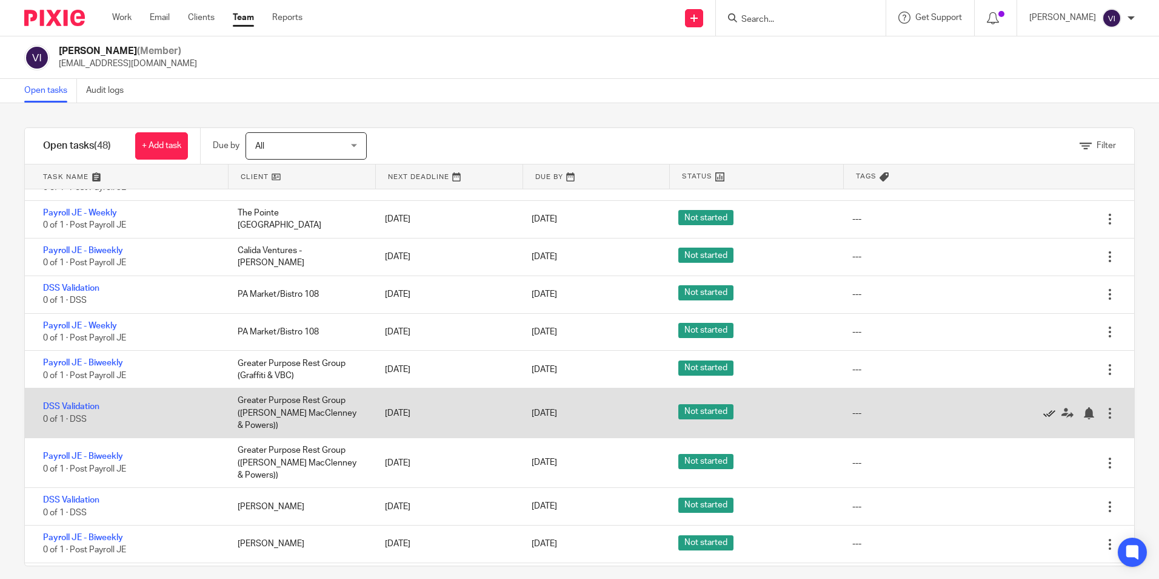
click at [1044, 413] on icon at bounding box center [1050, 413] width 12 height 12
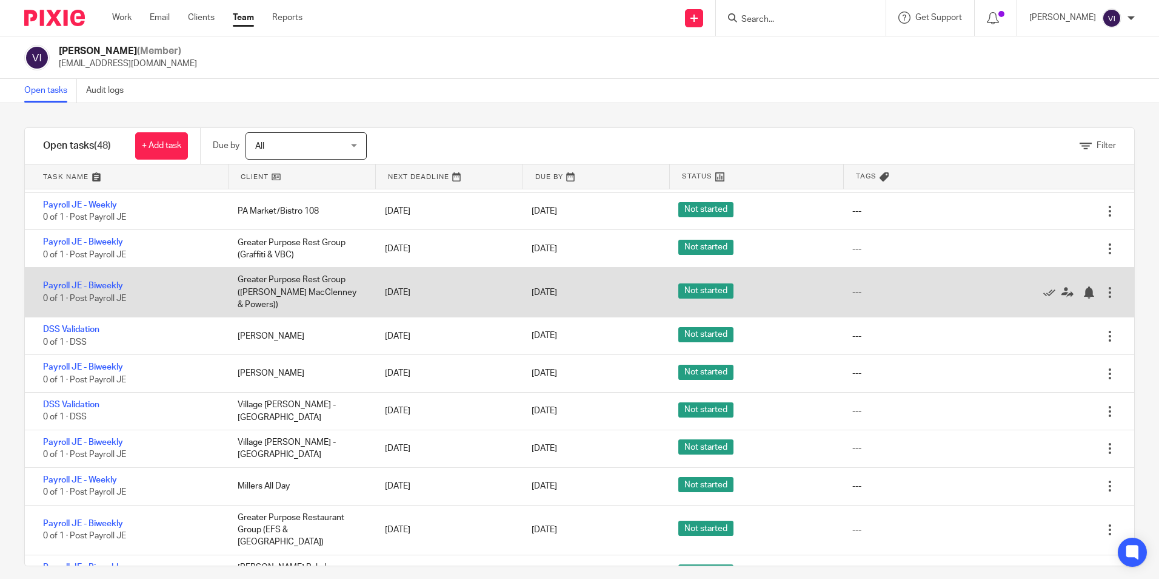
scroll to position [485, 0]
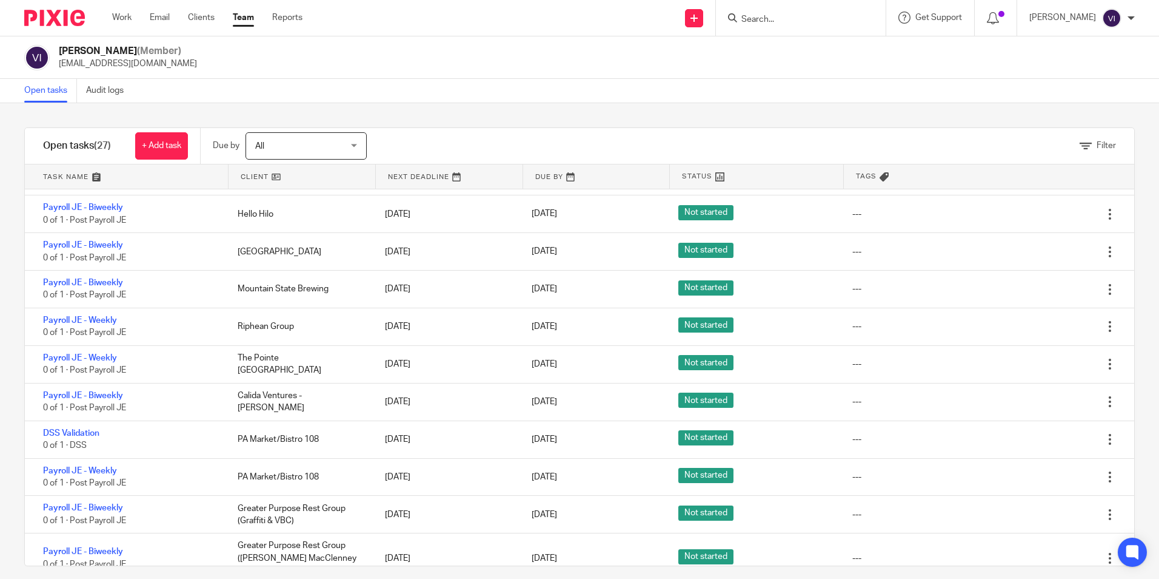
scroll to position [121, 0]
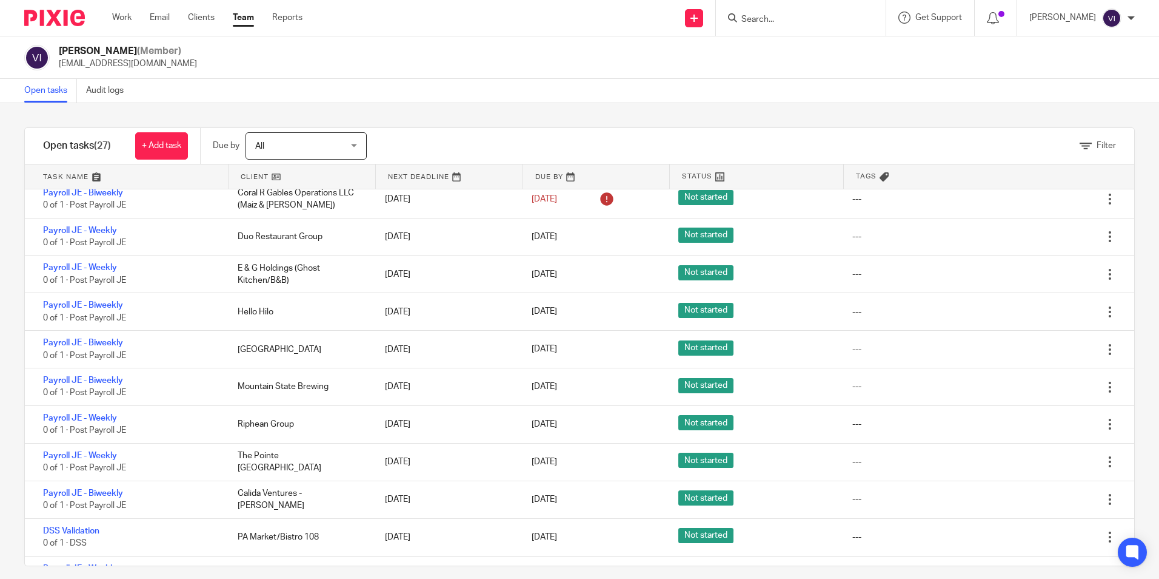
click at [500, 72] on div "Vereen Inahog (Member) vinahog@lcdevgroup.com" at bounding box center [579, 57] width 1159 height 42
